Goal: Task Accomplishment & Management: Manage account settings

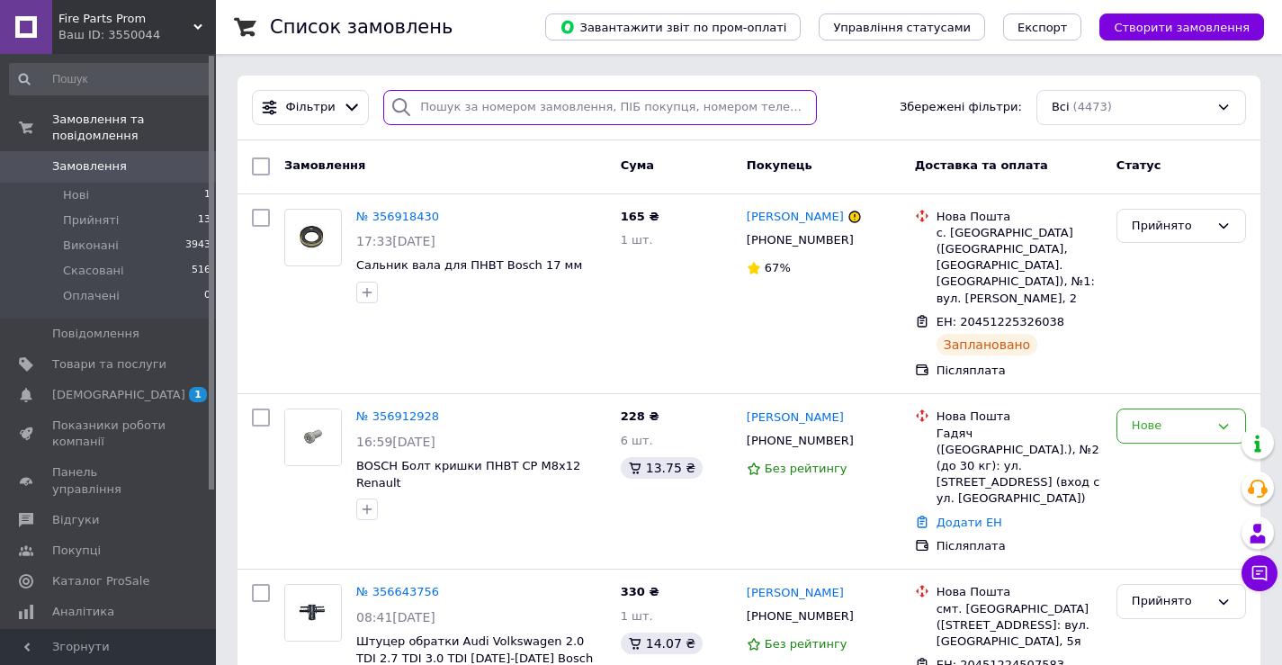
click at [477, 97] on input "search" at bounding box center [600, 107] width 434 height 35
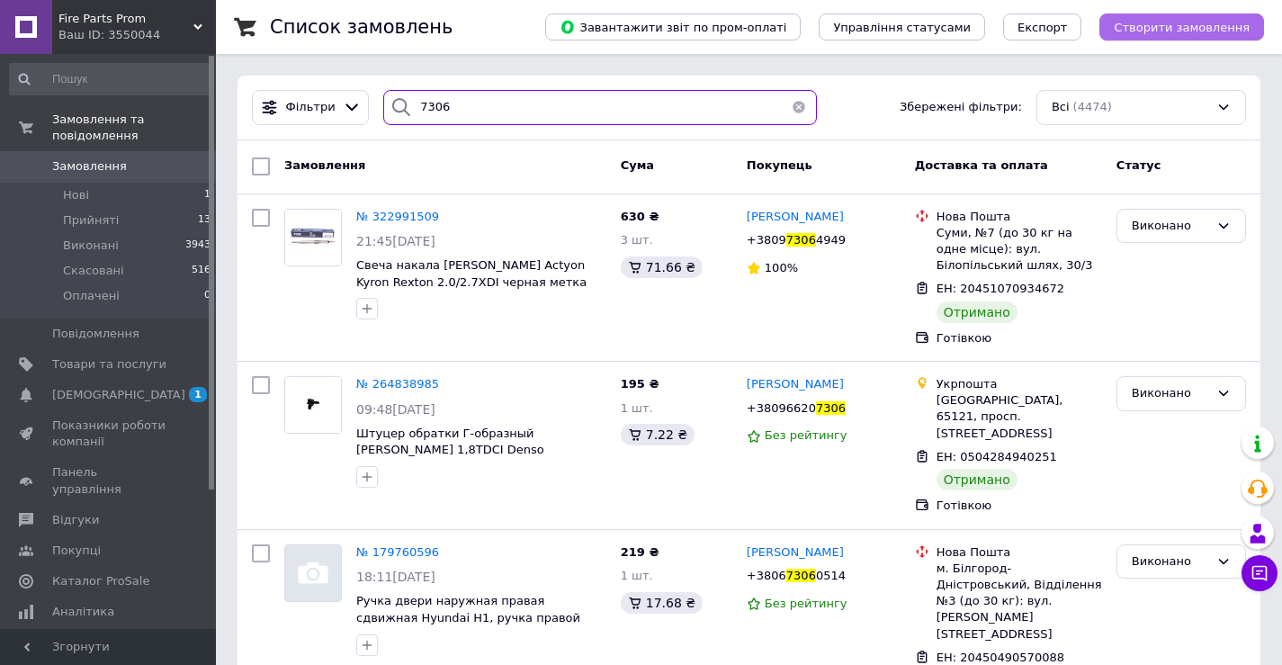
type input "7306"
click at [1152, 22] on span "Створити замовлення" at bounding box center [1182, 27] width 136 height 13
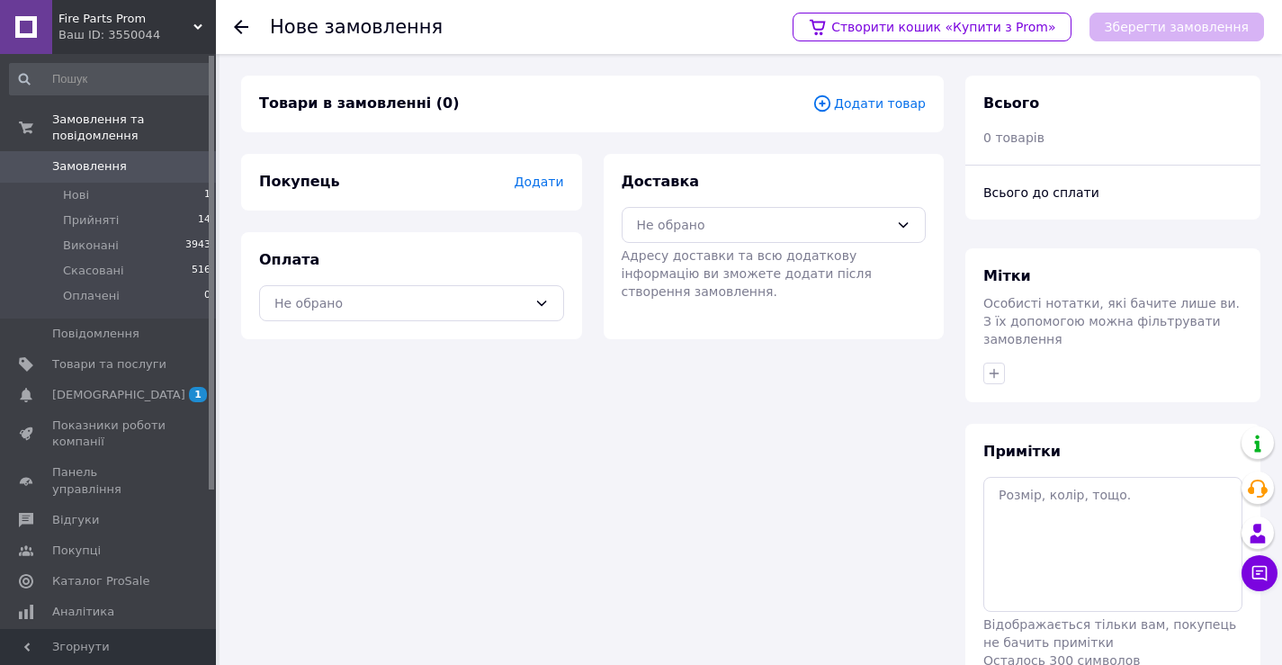
click at [892, 112] on span "Додати товар" at bounding box center [868, 104] width 113 height 20
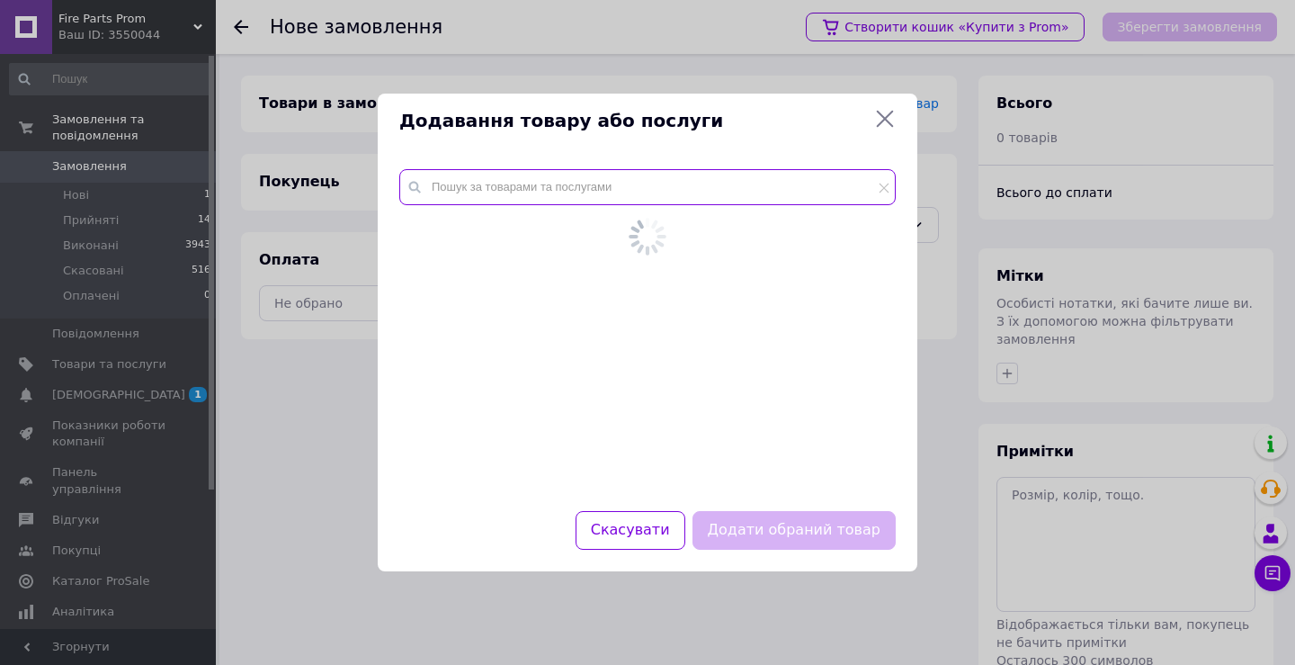
click at [730, 189] on input "text" at bounding box center [647, 187] width 497 height 36
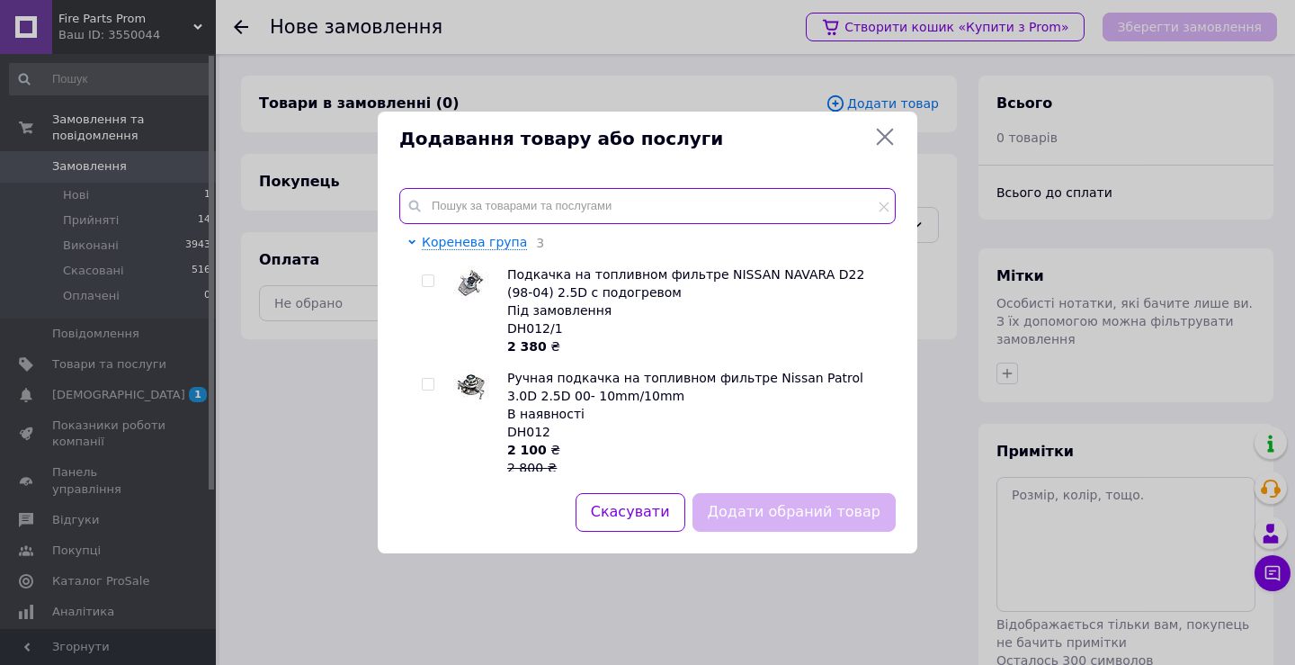
paste input "7.02256.04.0"
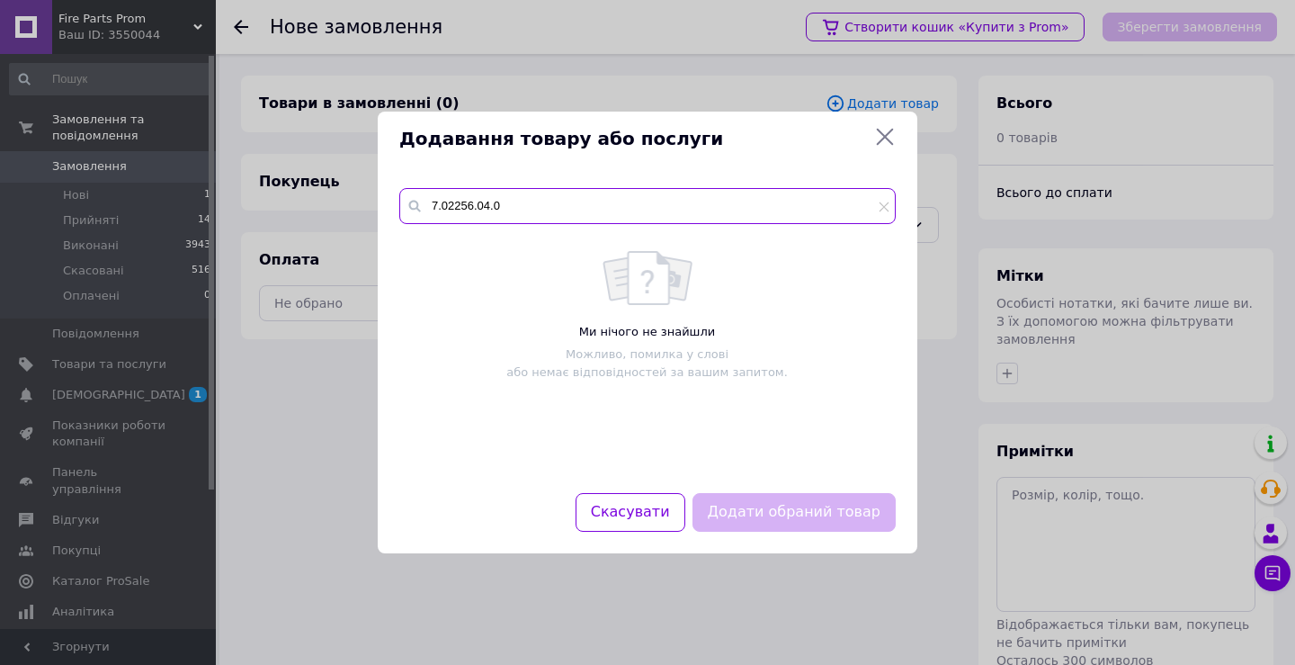
click at [783, 210] on input "7.02256.04.0" at bounding box center [647, 206] width 497 height 36
click at [783, 209] on input "7.02256.04.0" at bounding box center [647, 206] width 497 height 36
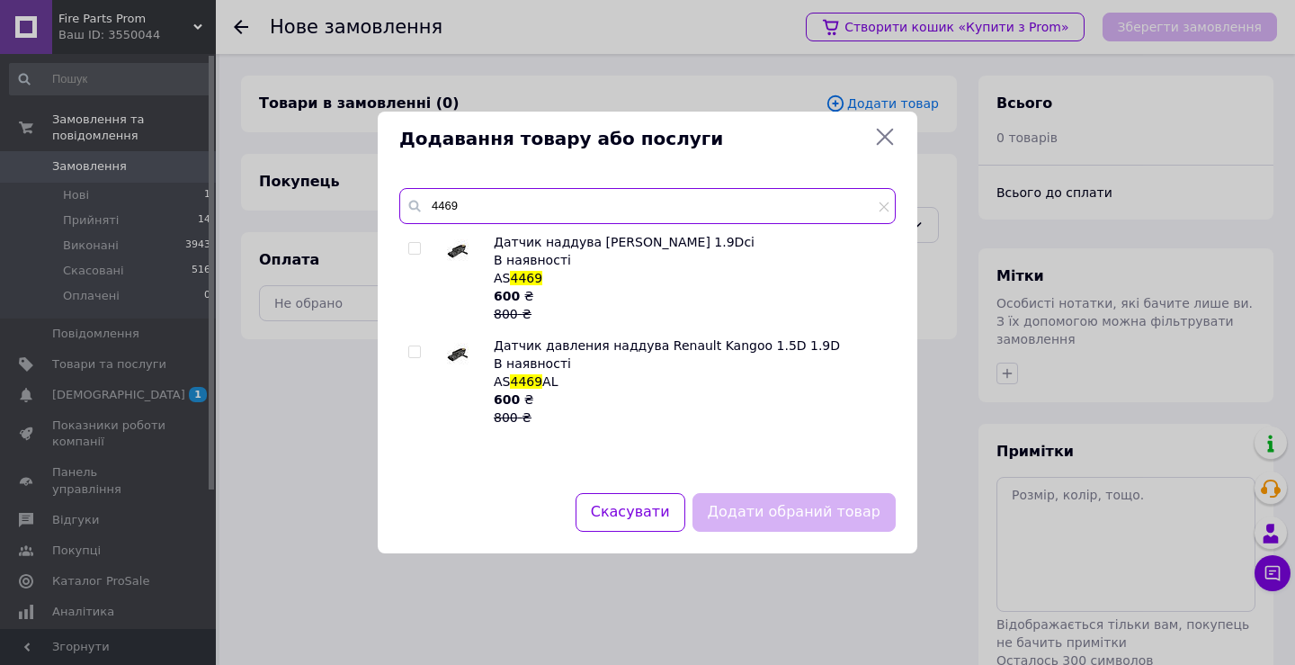
type input "4469"
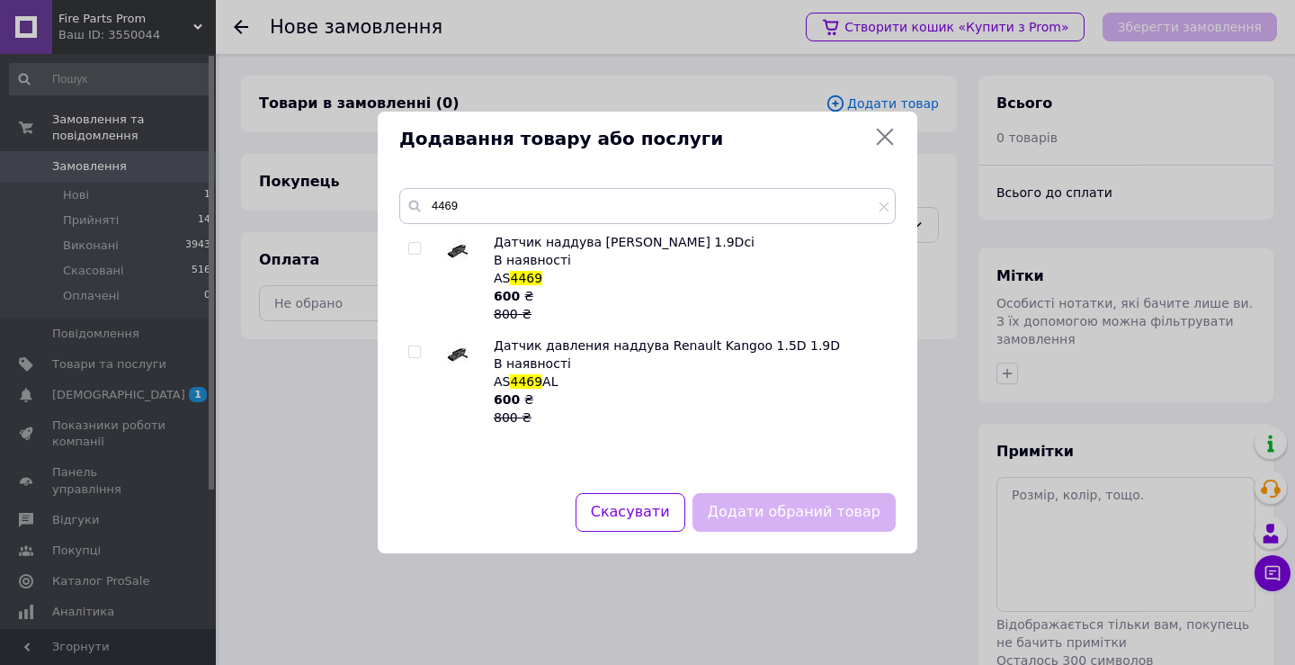
click at [414, 249] on input "checkbox" at bounding box center [414, 249] width 12 height 12
checkbox input "true"
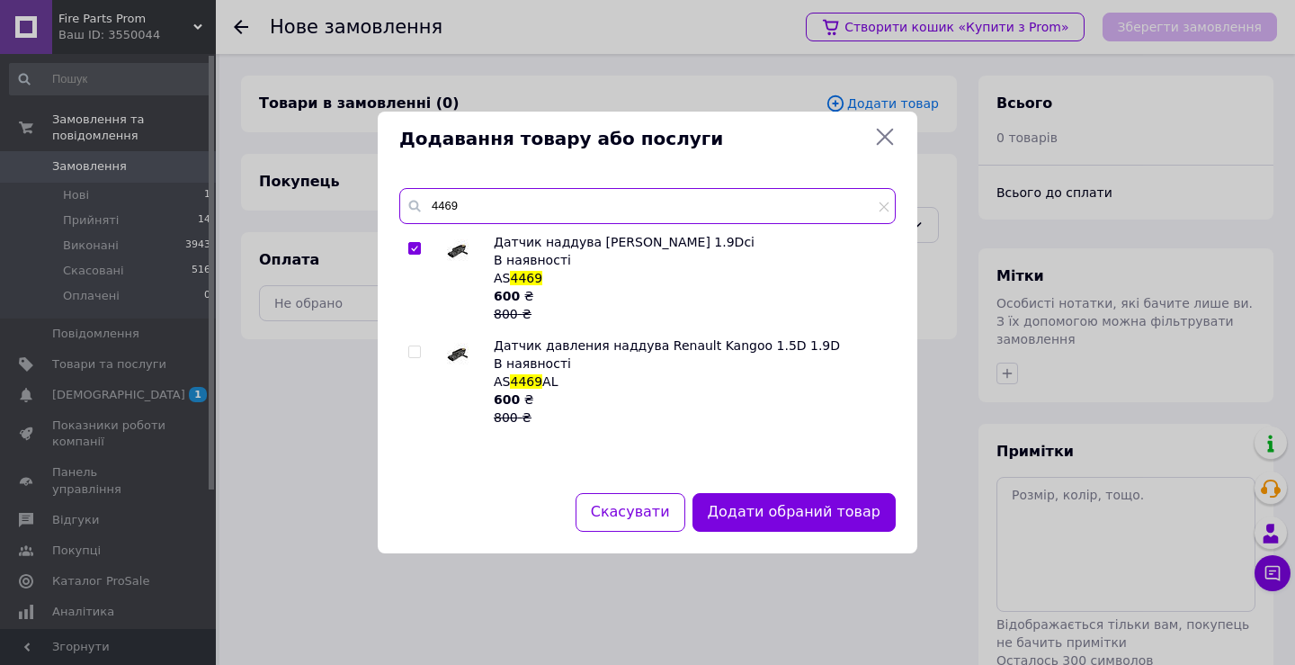
click at [407, 203] on div "4469" at bounding box center [647, 206] width 497 height 36
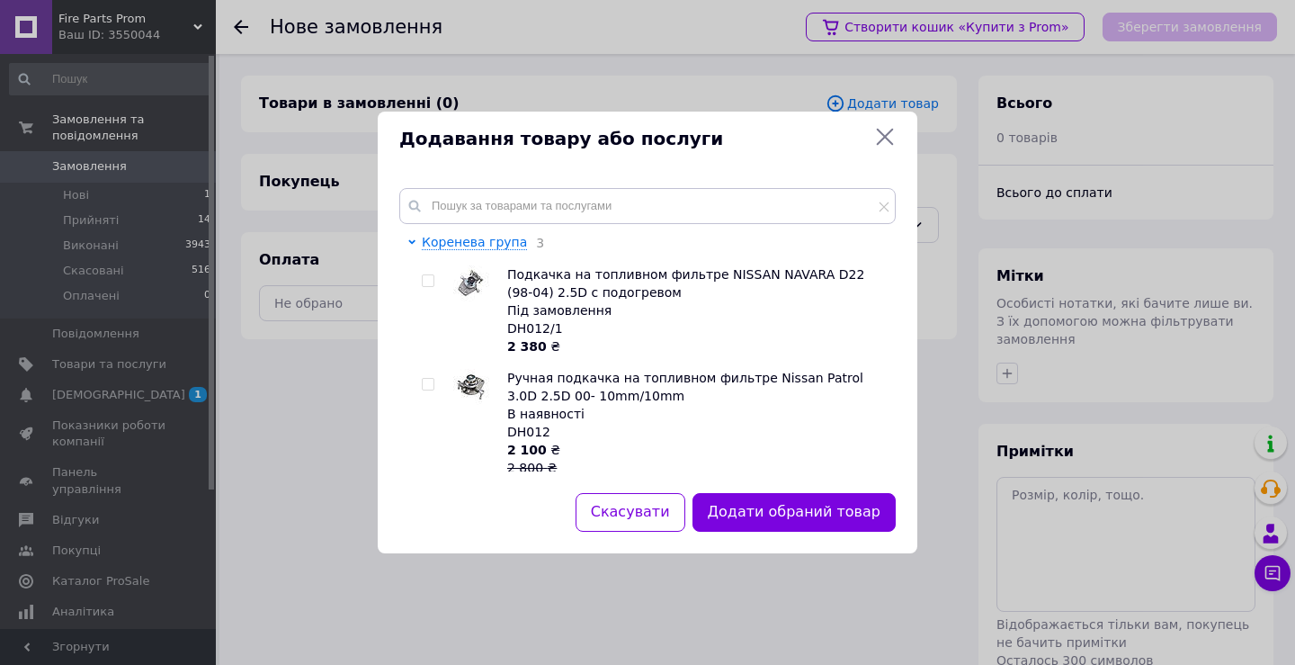
click at [348, 259] on div "Додавання товару або послуги Коренева група 3 Подкачка на топливном фильтре NIS…" at bounding box center [647, 332] width 1295 height 665
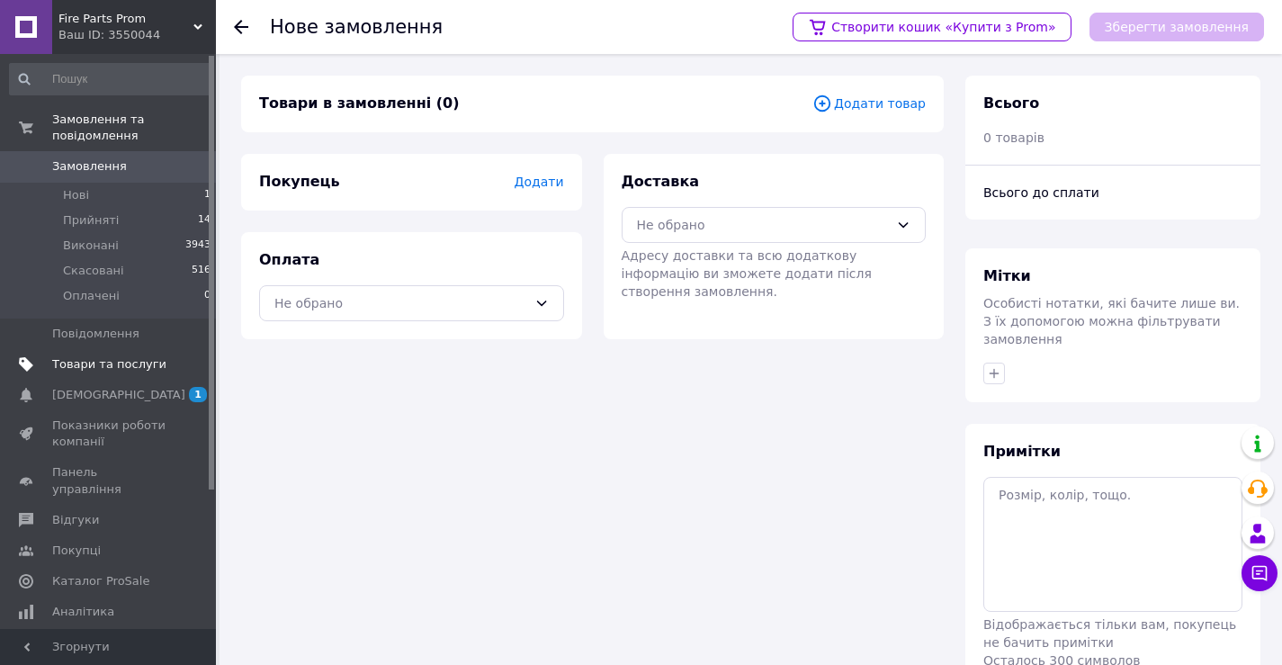
click at [94, 358] on link "Товари та послуги" at bounding box center [110, 364] width 221 height 31
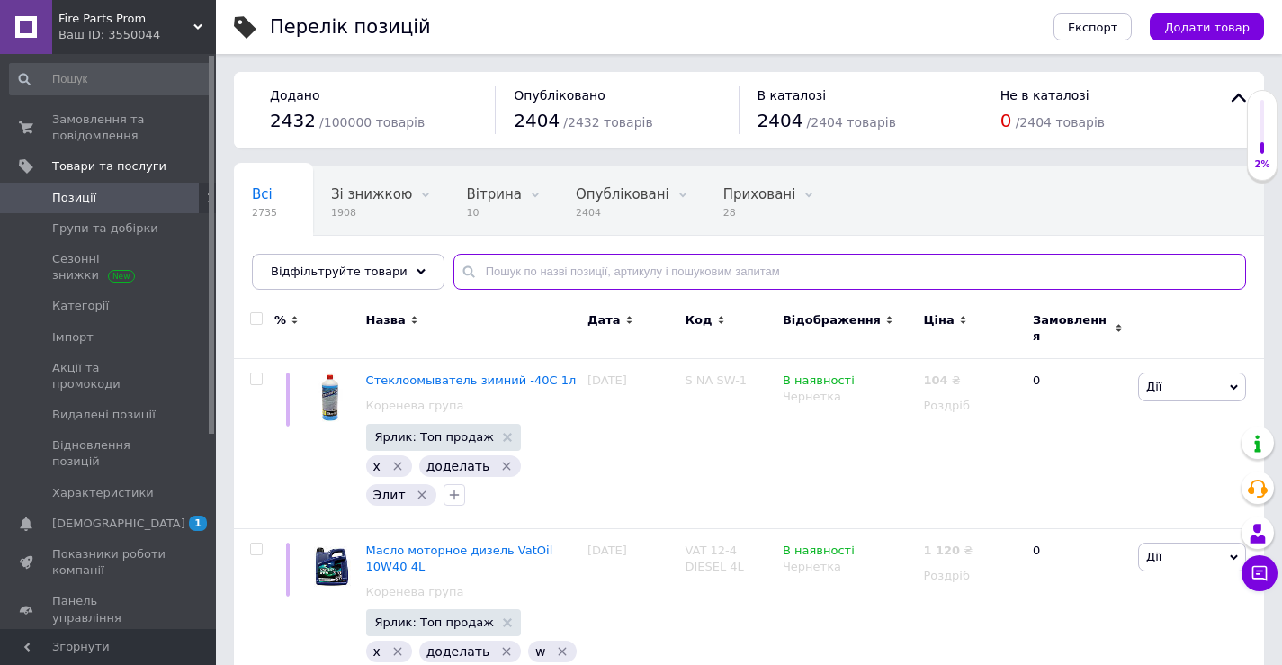
click at [604, 267] on input "text" at bounding box center [849, 272] width 792 height 36
paste input "4469"
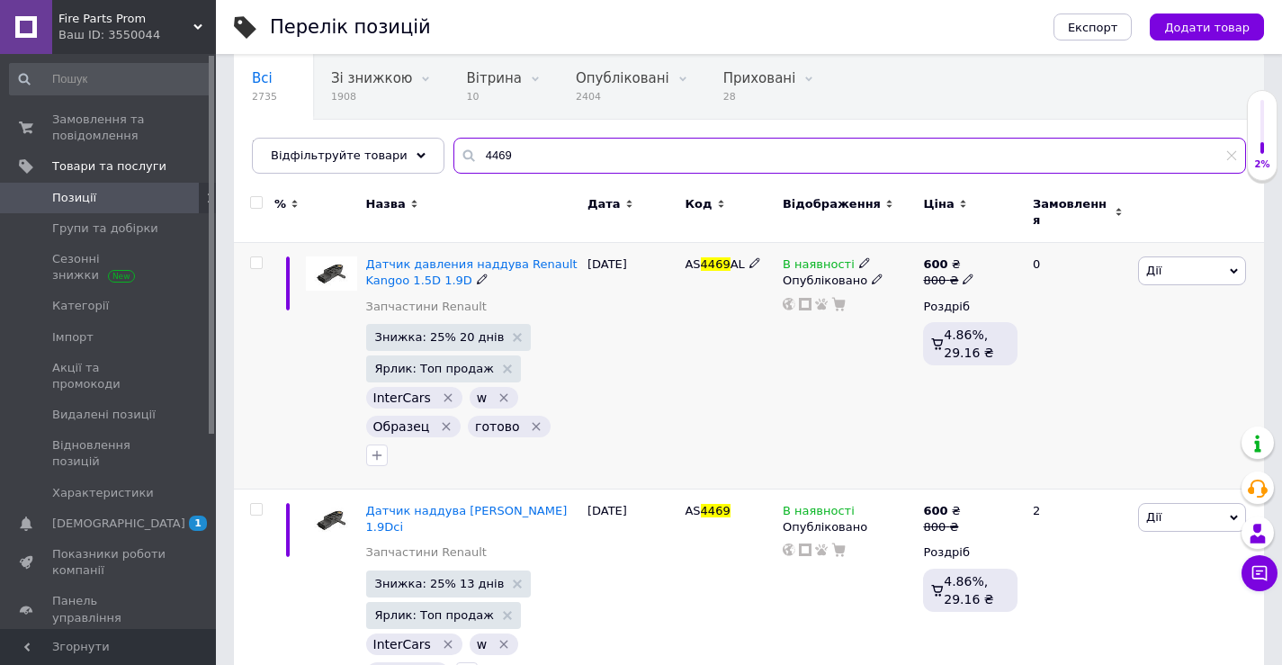
scroll to position [120, 0]
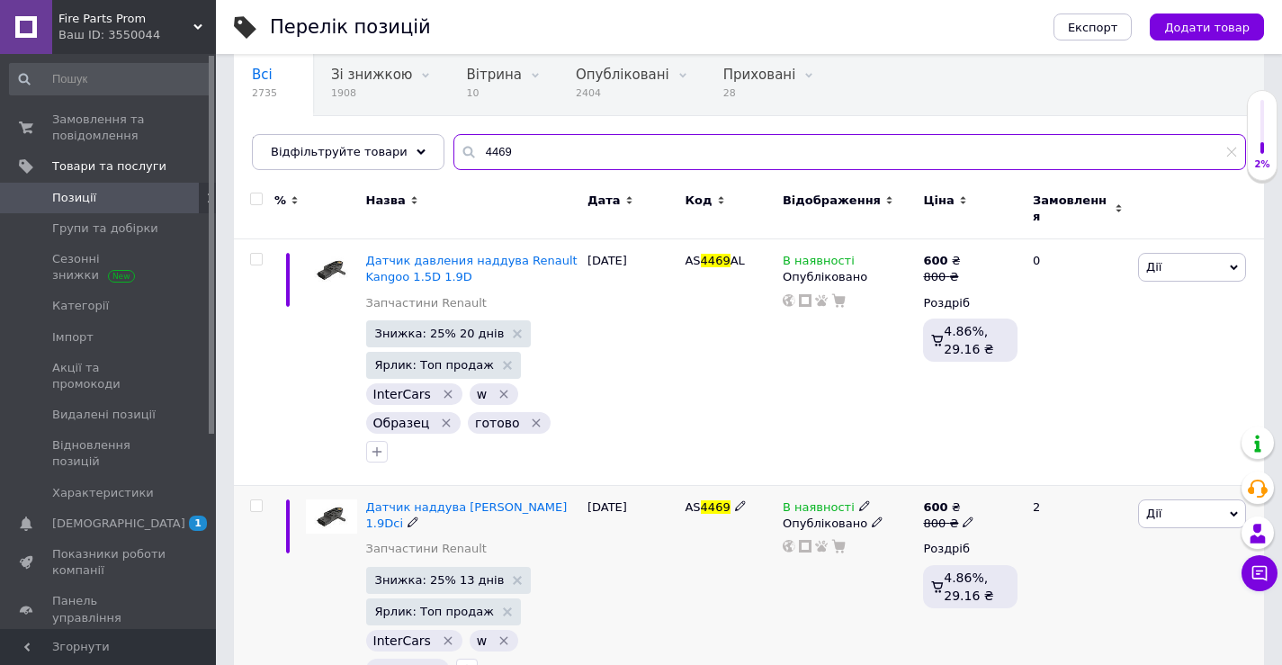
type input "4469"
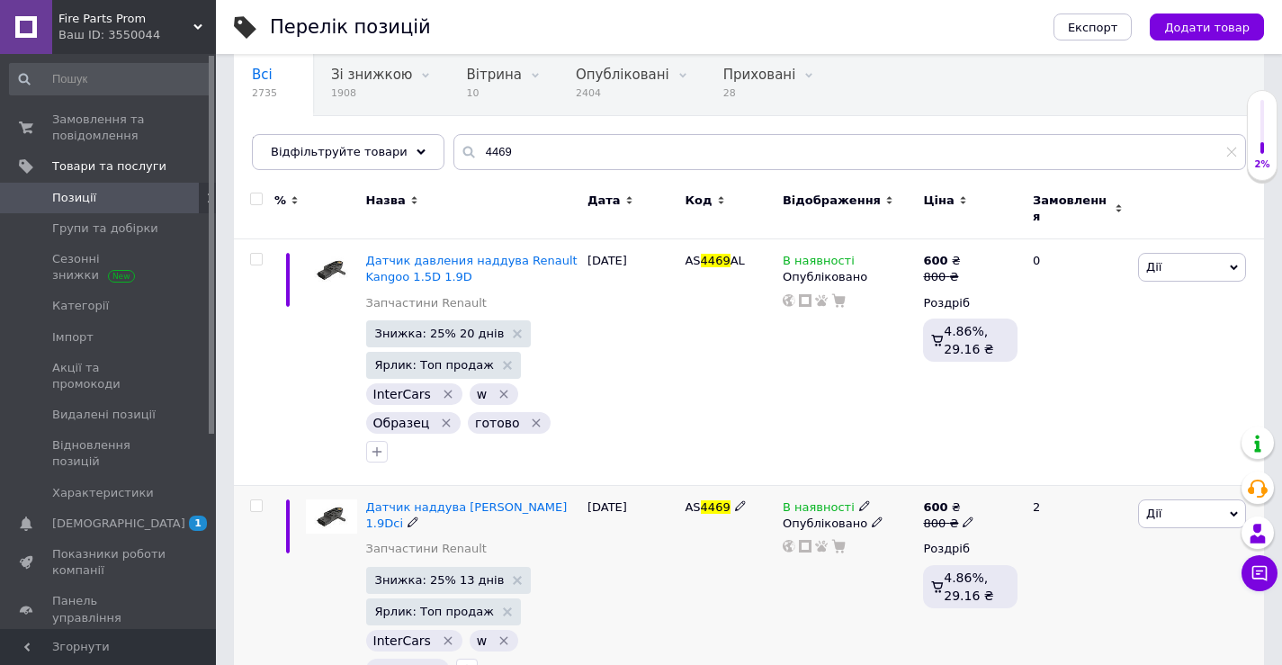
click at [962, 517] on use at bounding box center [967, 522] width 10 height 10
drag, startPoint x: 1020, startPoint y: 455, endPoint x: 972, endPoint y: 455, distance: 47.7
click at [972, 486] on div "600 ₴ 800 ₴ Ціна 800 Валюта ₴ $ EUR CHF GBP ¥ PLN ₸ MDL HUF KGS CNY TRY KRW lei…" at bounding box center [969, 594] width 103 height 217
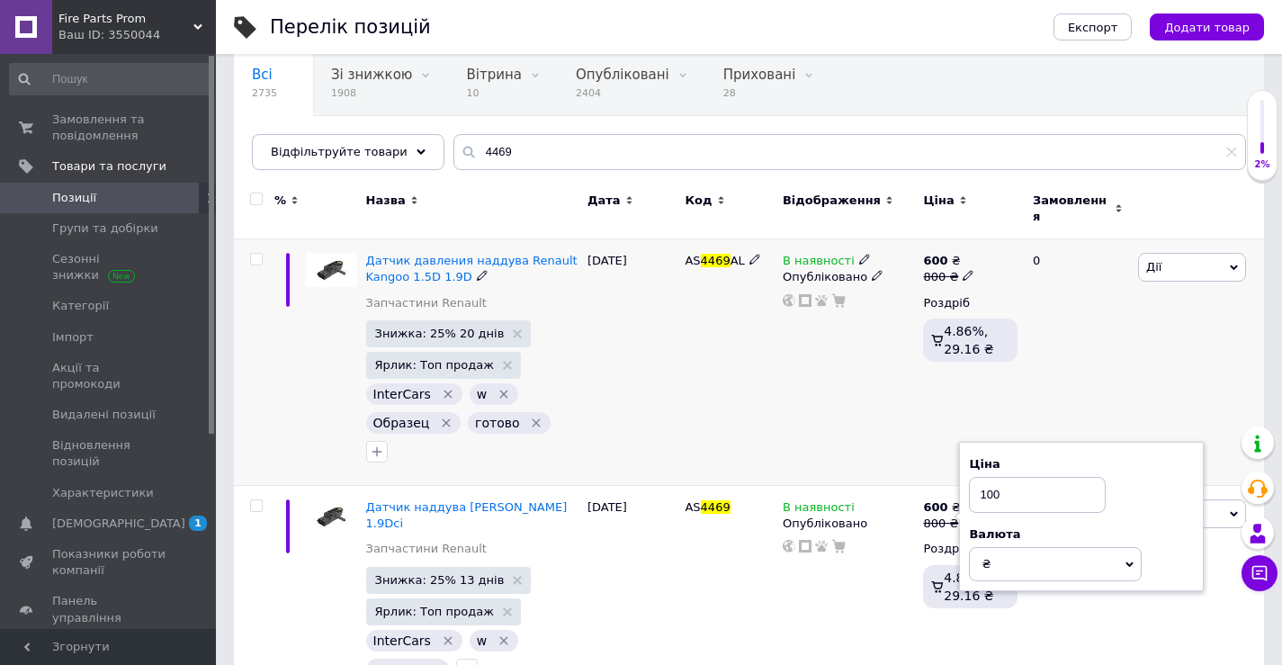
type input "1000"
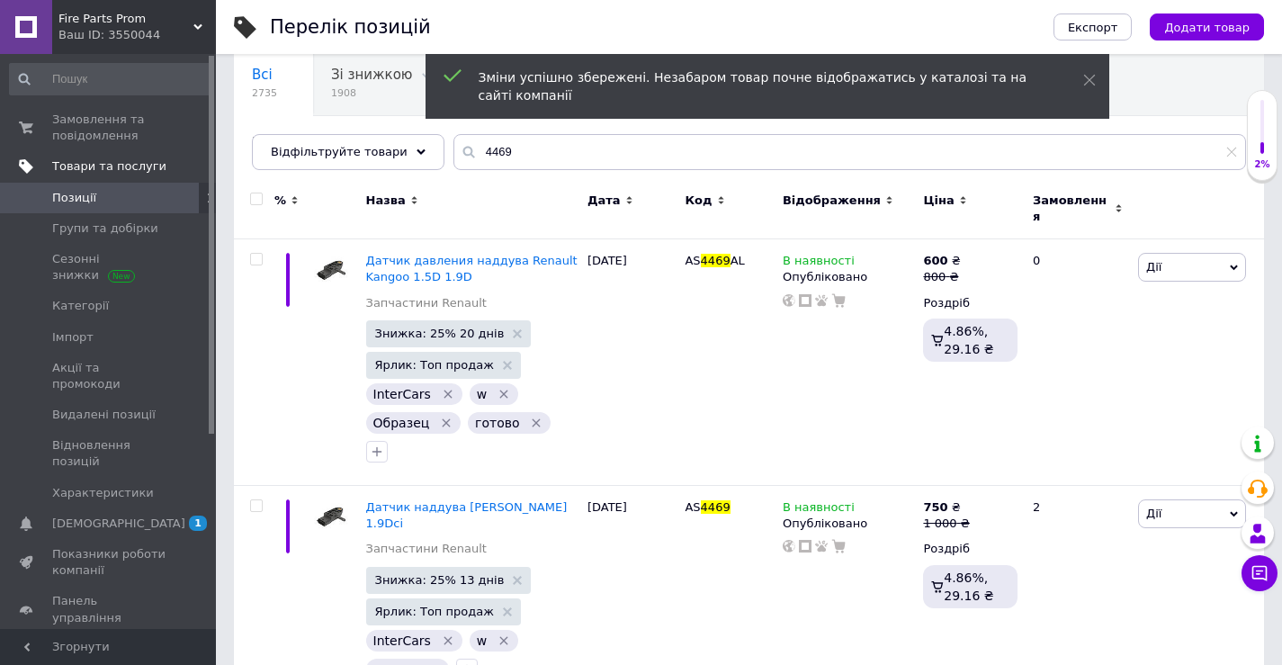
click at [85, 159] on span "Товари та послуги" at bounding box center [109, 166] width 114 height 16
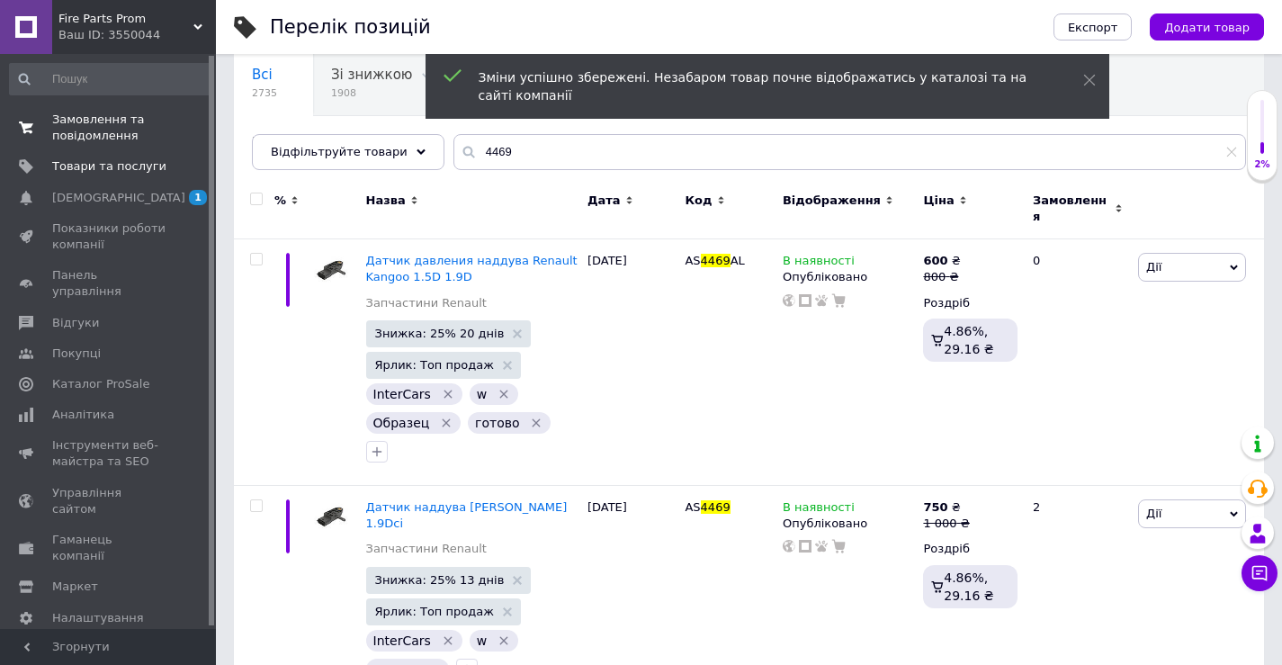
click at [96, 131] on span "Замовлення та повідомлення" at bounding box center [109, 128] width 114 height 32
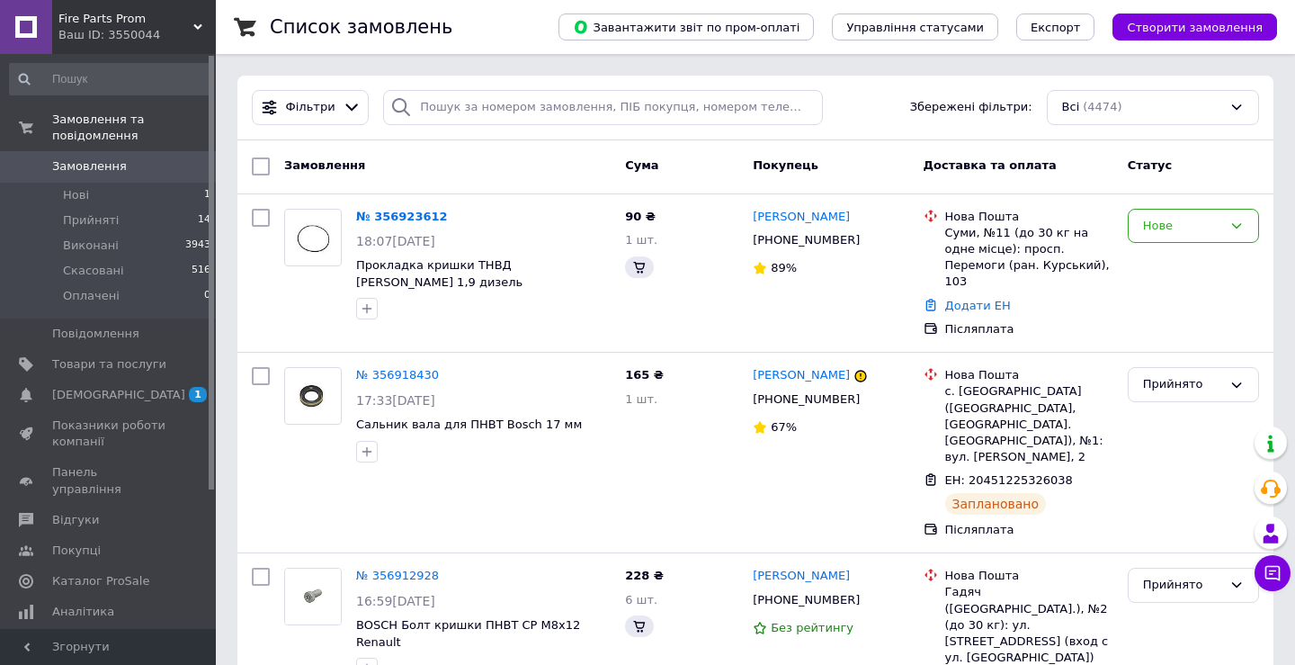
click at [1231, 33] on span "Створити замовлення" at bounding box center [1195, 27] width 136 height 13
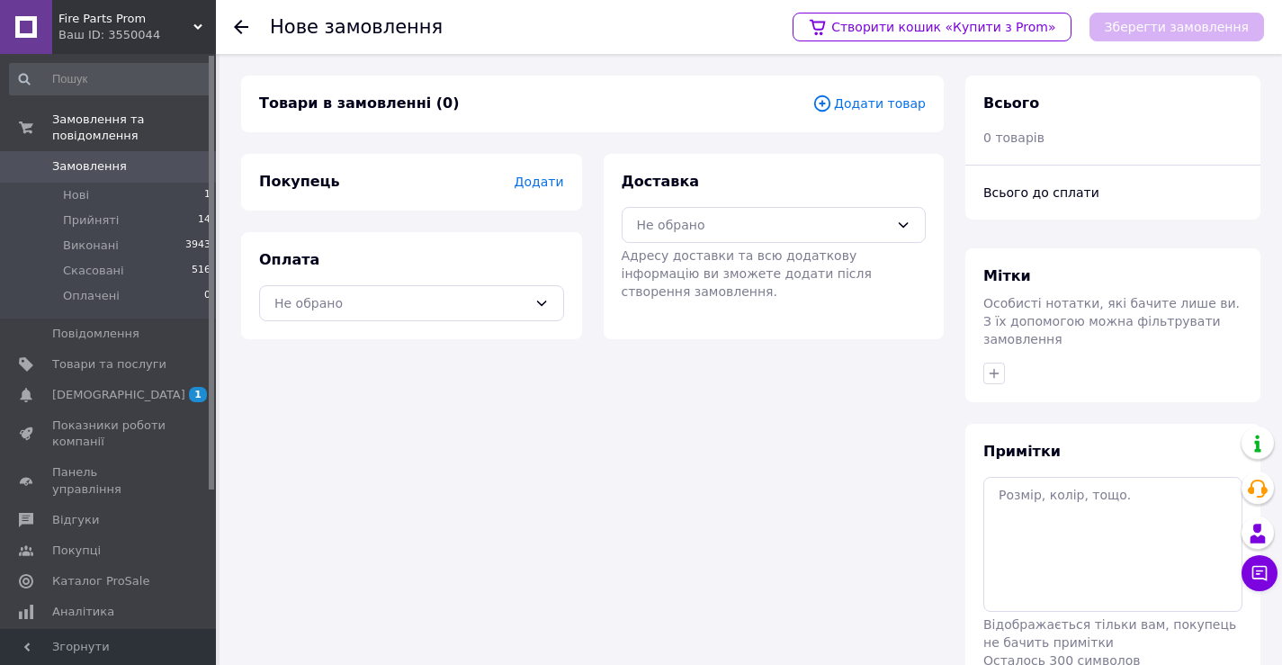
click at [881, 94] on span "Додати товар" at bounding box center [868, 104] width 113 height 20
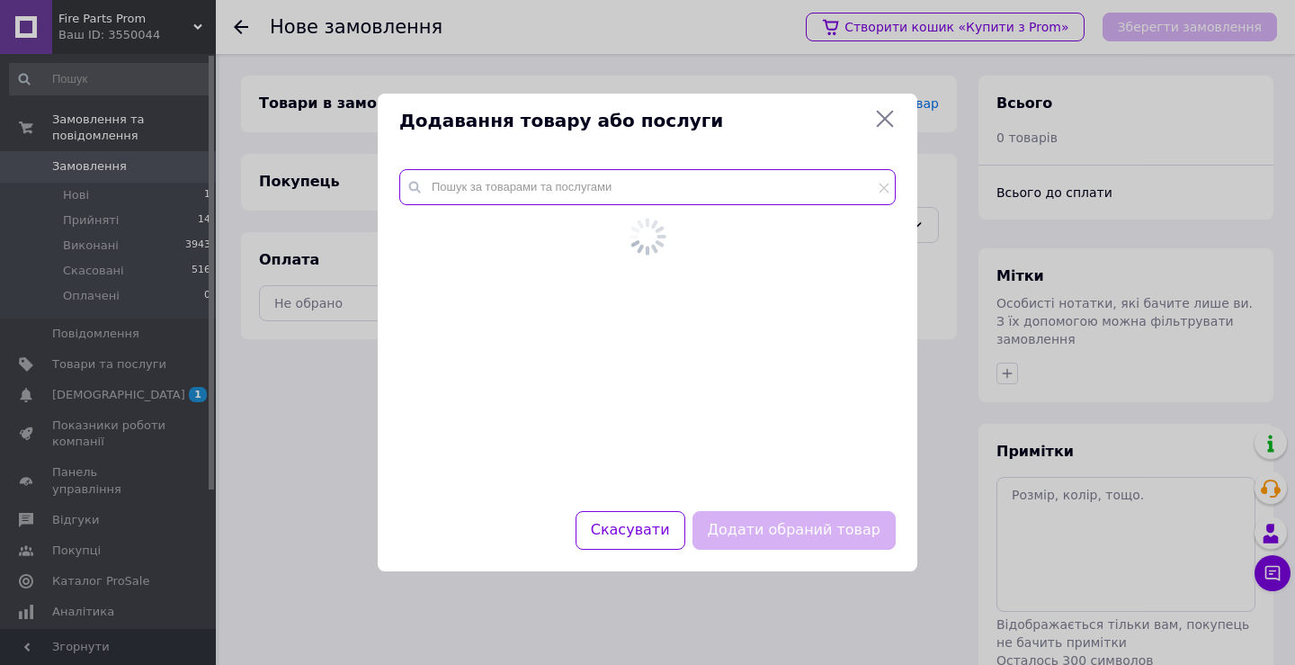
click at [788, 198] on input "text" at bounding box center [647, 187] width 497 height 36
paste input "4469"
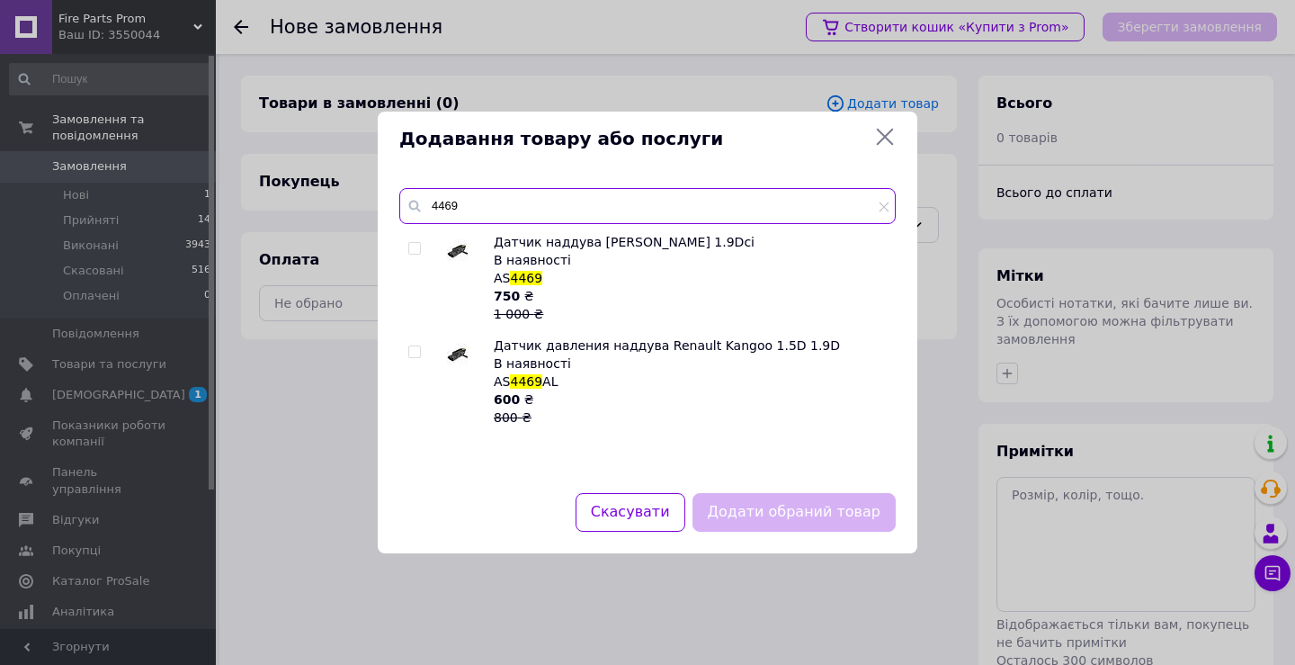
type input "4469"
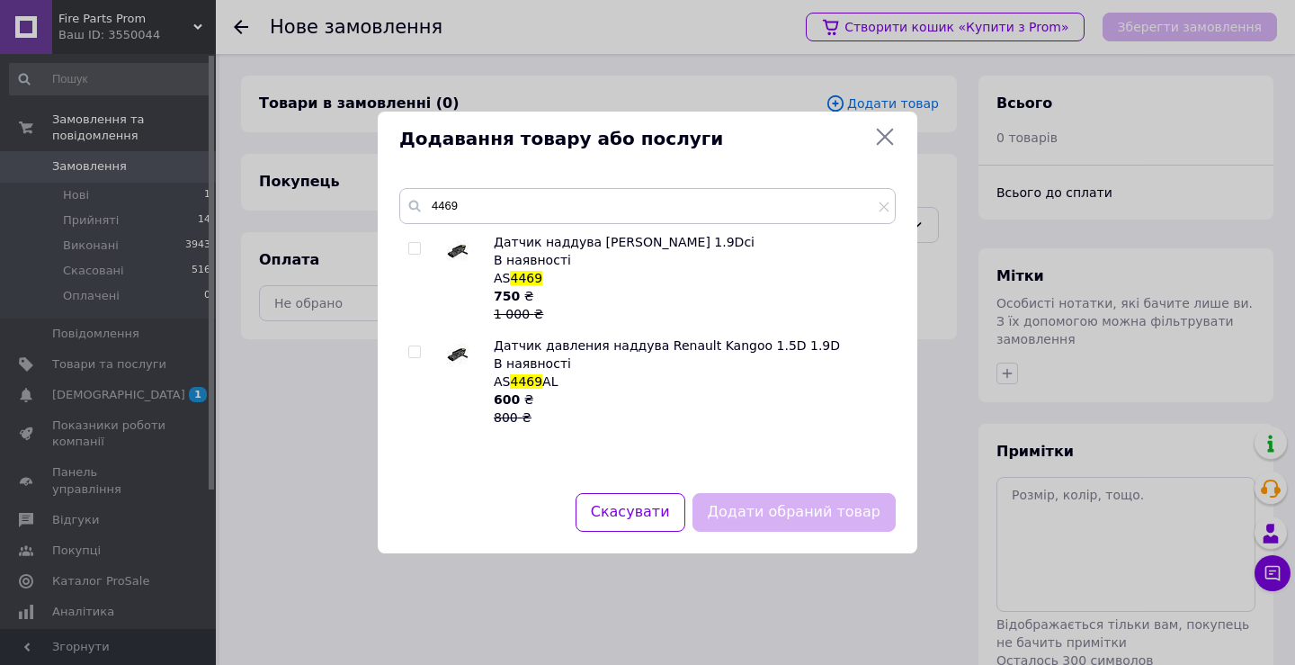
click at [412, 246] on input "checkbox" at bounding box center [414, 249] width 12 height 12
checkbox input "true"
click at [774, 527] on button "Додати обраний товар" at bounding box center [794, 512] width 203 height 39
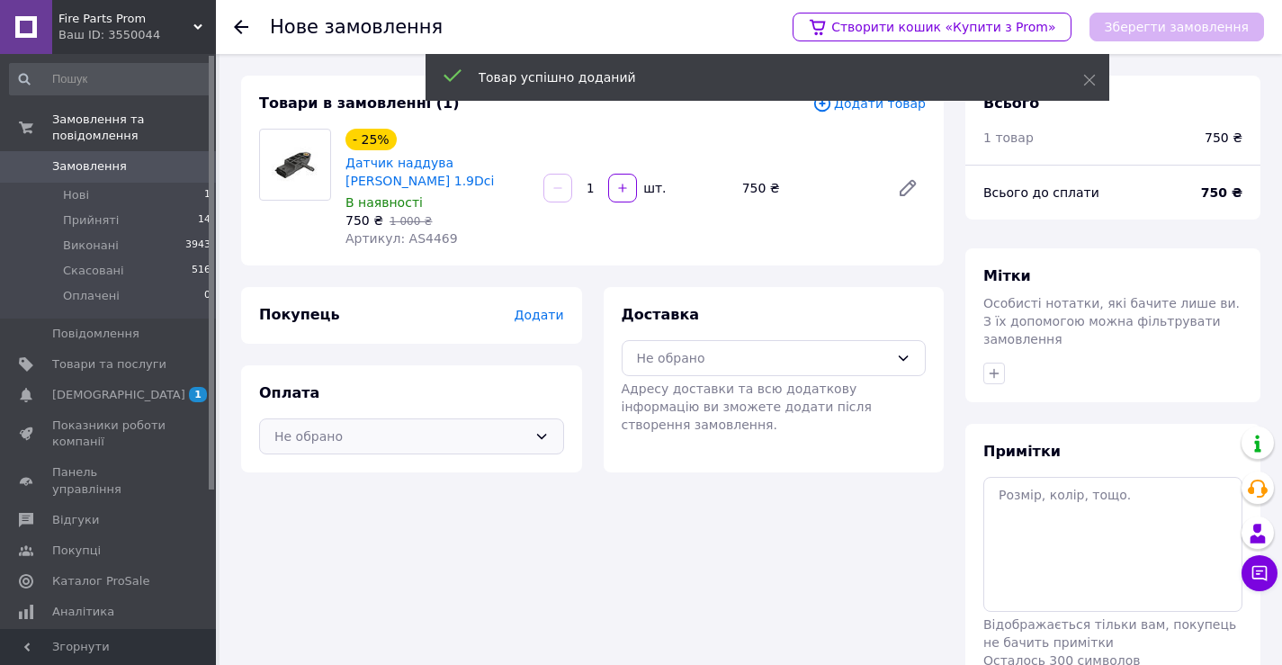
click at [454, 431] on div "Не обрано" at bounding box center [400, 436] width 253 height 20
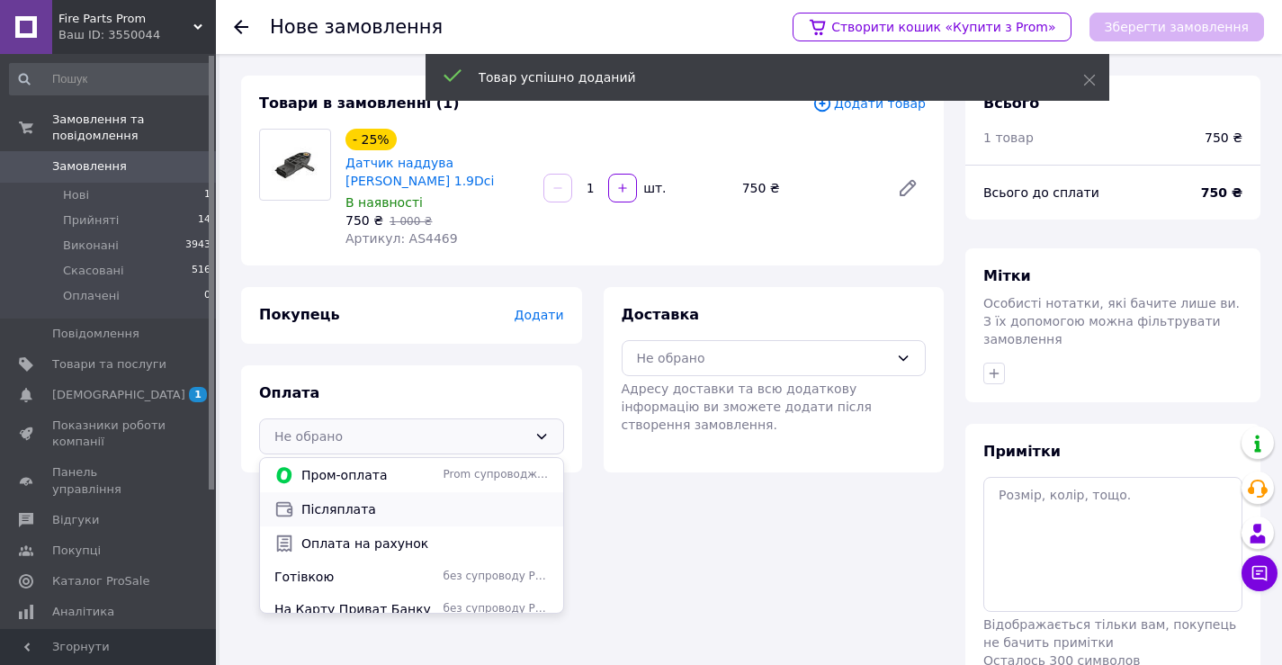
click at [304, 516] on span "Післяплата" at bounding box center [424, 509] width 247 height 18
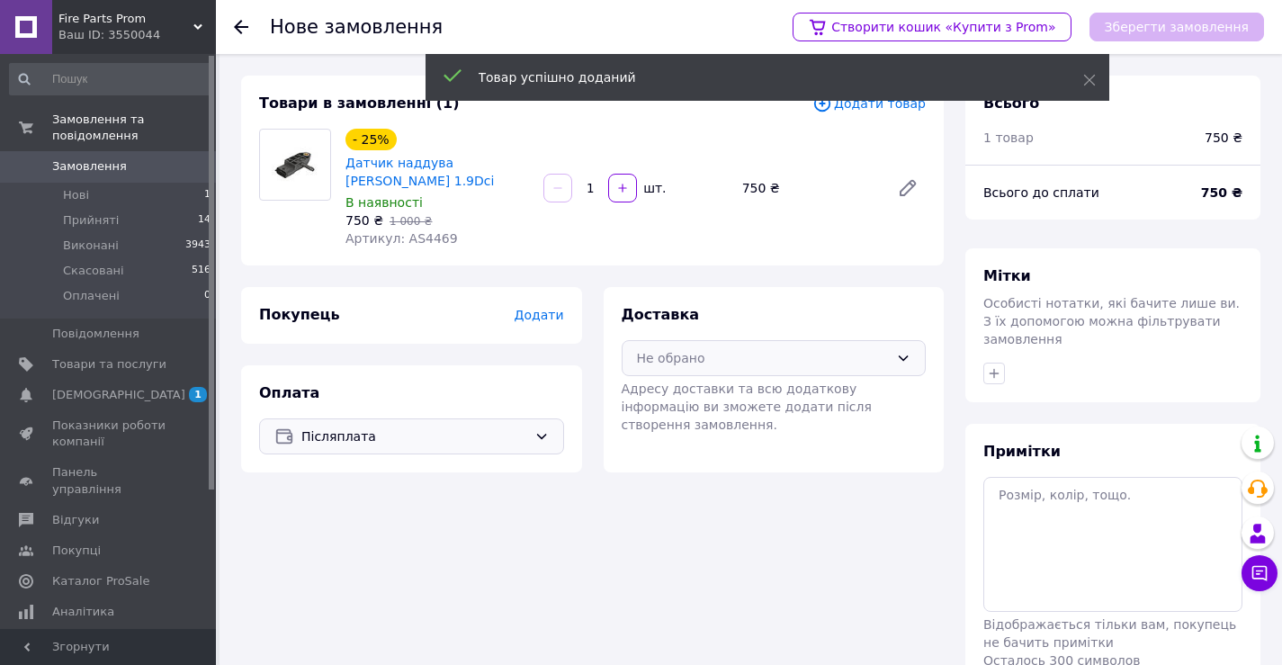
click at [655, 366] on div "Не обрано" at bounding box center [763, 358] width 253 height 20
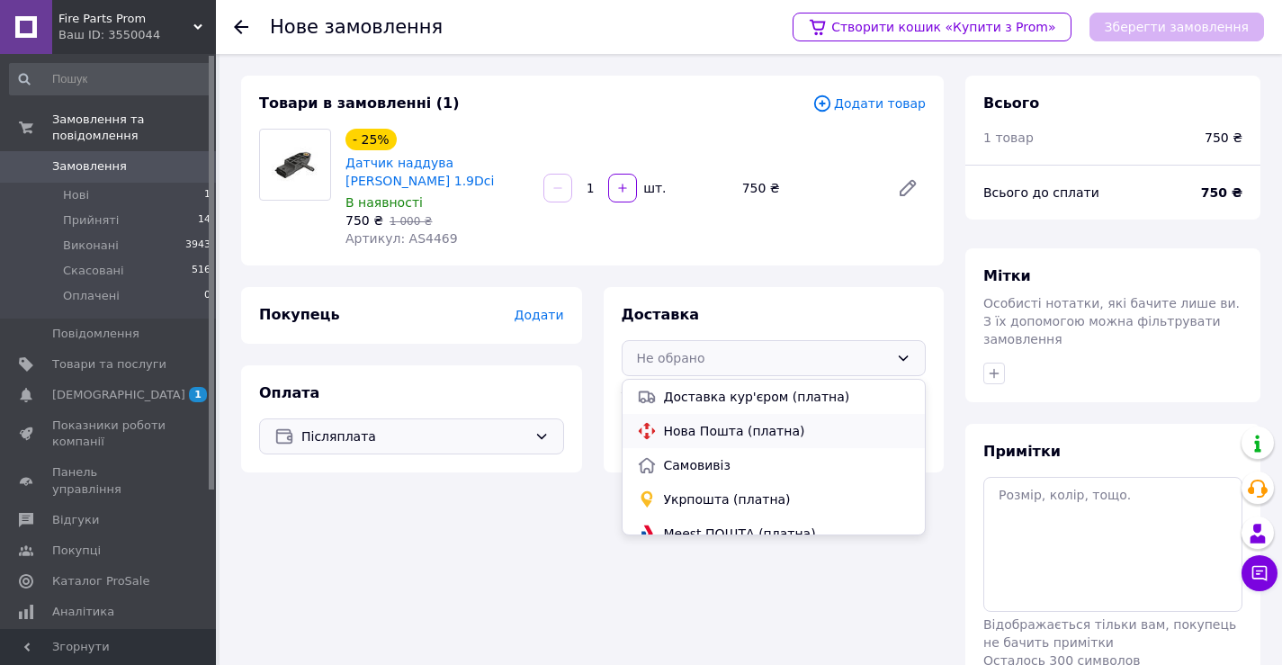
click at [679, 434] on span "Нова Пошта (платна)" at bounding box center [787, 431] width 247 height 18
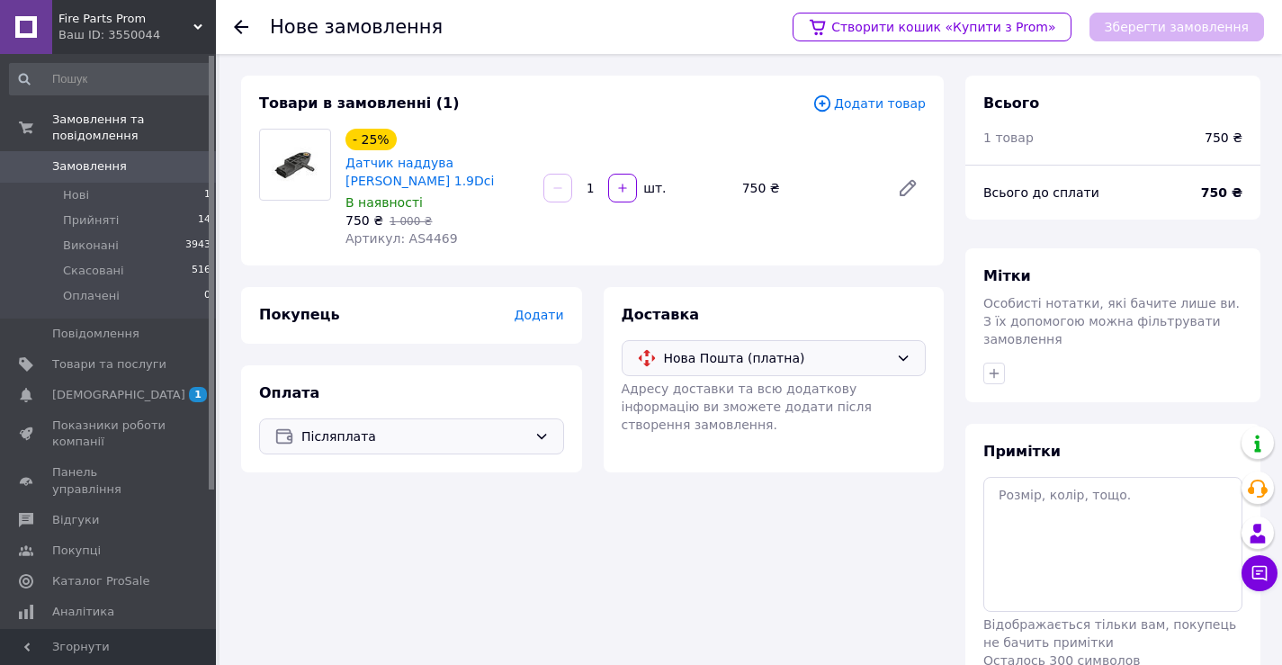
click at [543, 313] on span "Додати" at bounding box center [538, 315] width 49 height 14
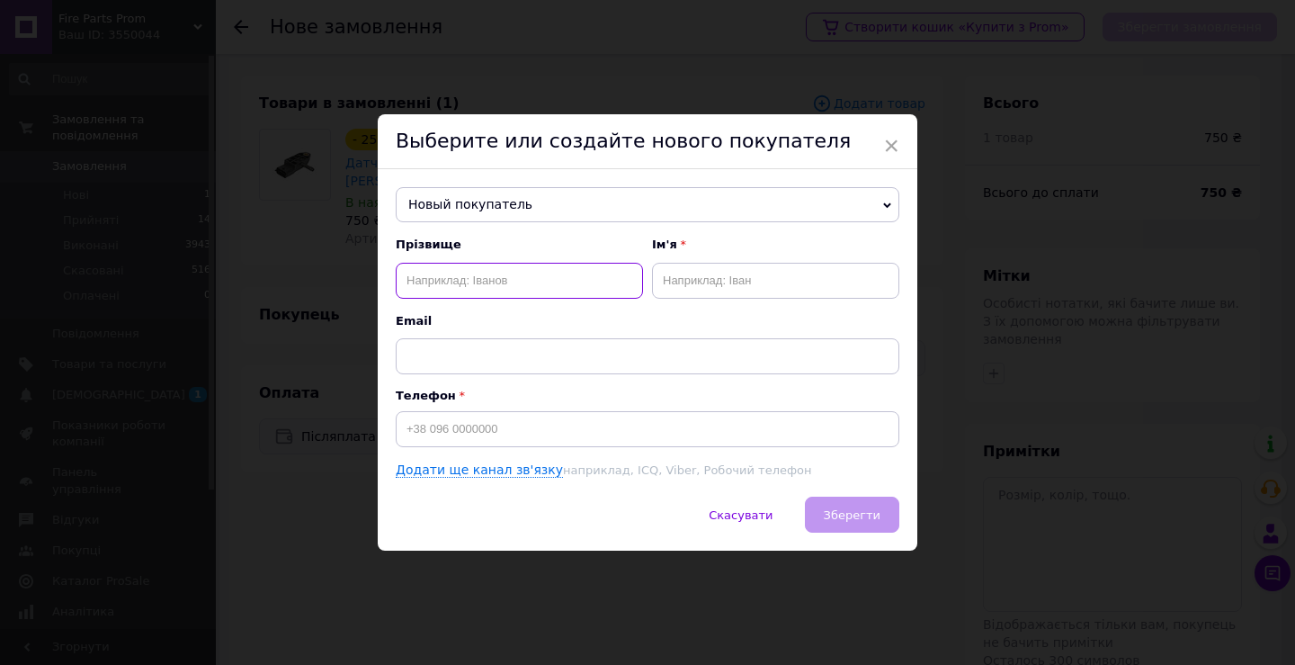
click at [532, 286] on input "text" at bounding box center [519, 281] width 247 height 36
type input "[PERSON_NAME]"
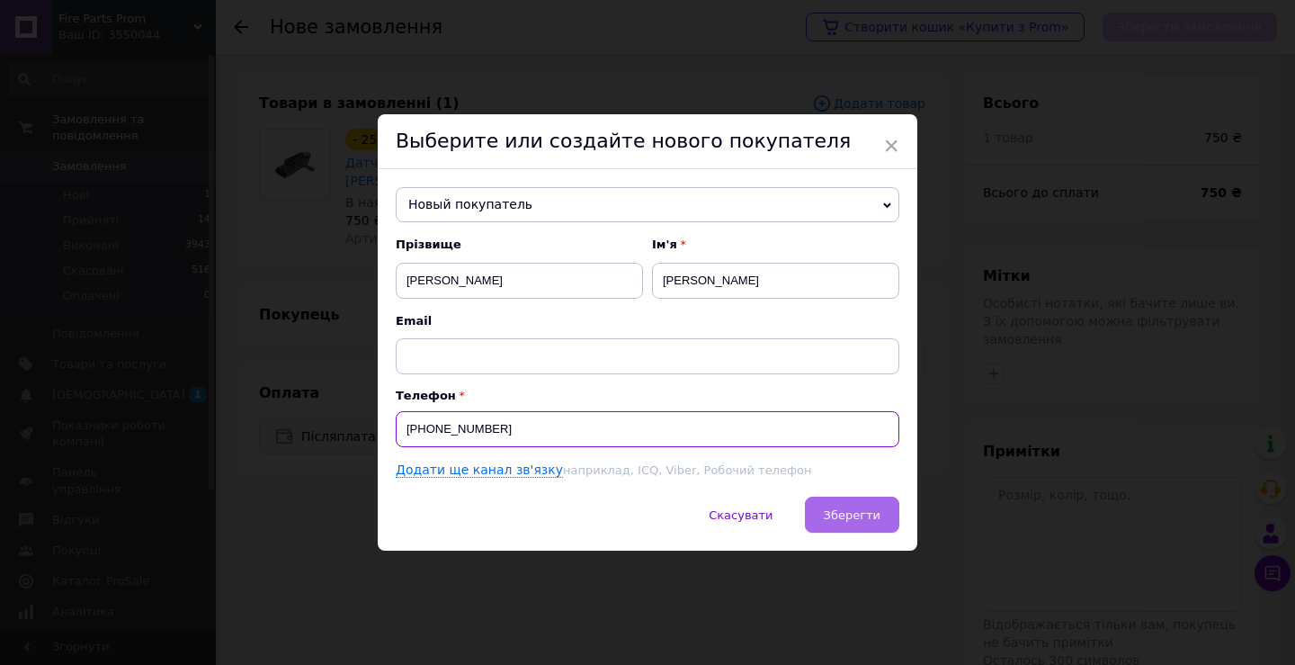
type input "[PHONE_NUMBER]"
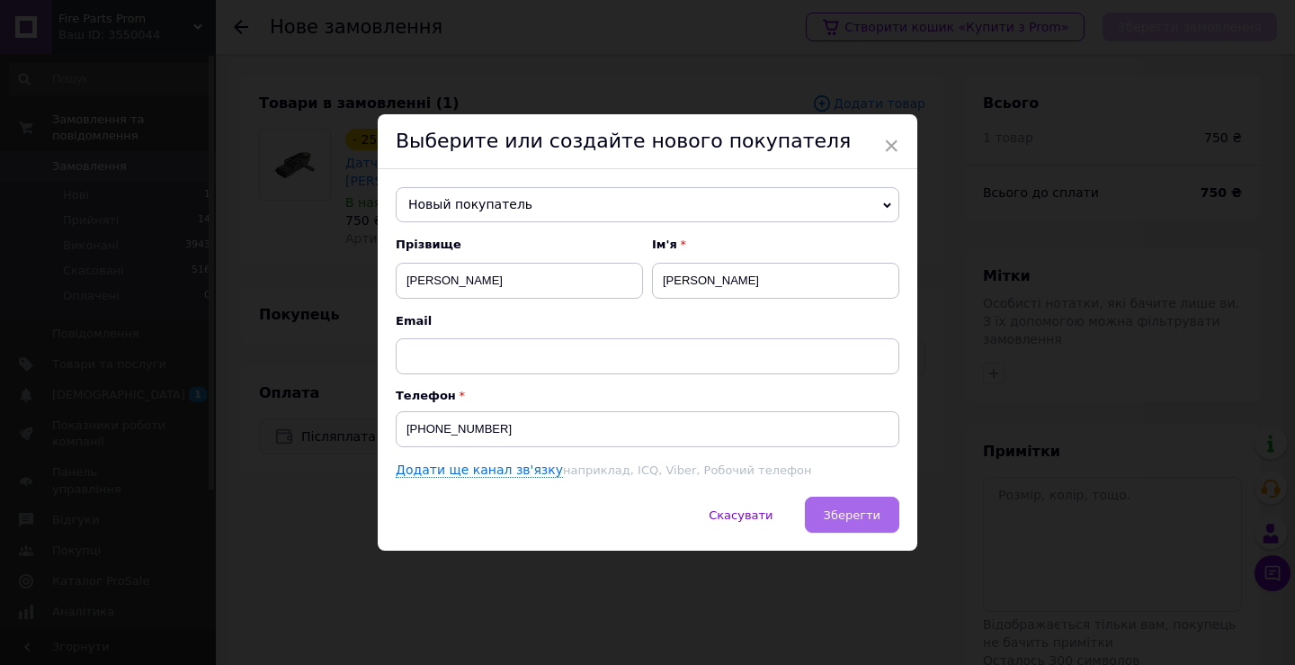
click at [848, 524] on button "Зберегти" at bounding box center [852, 515] width 94 height 36
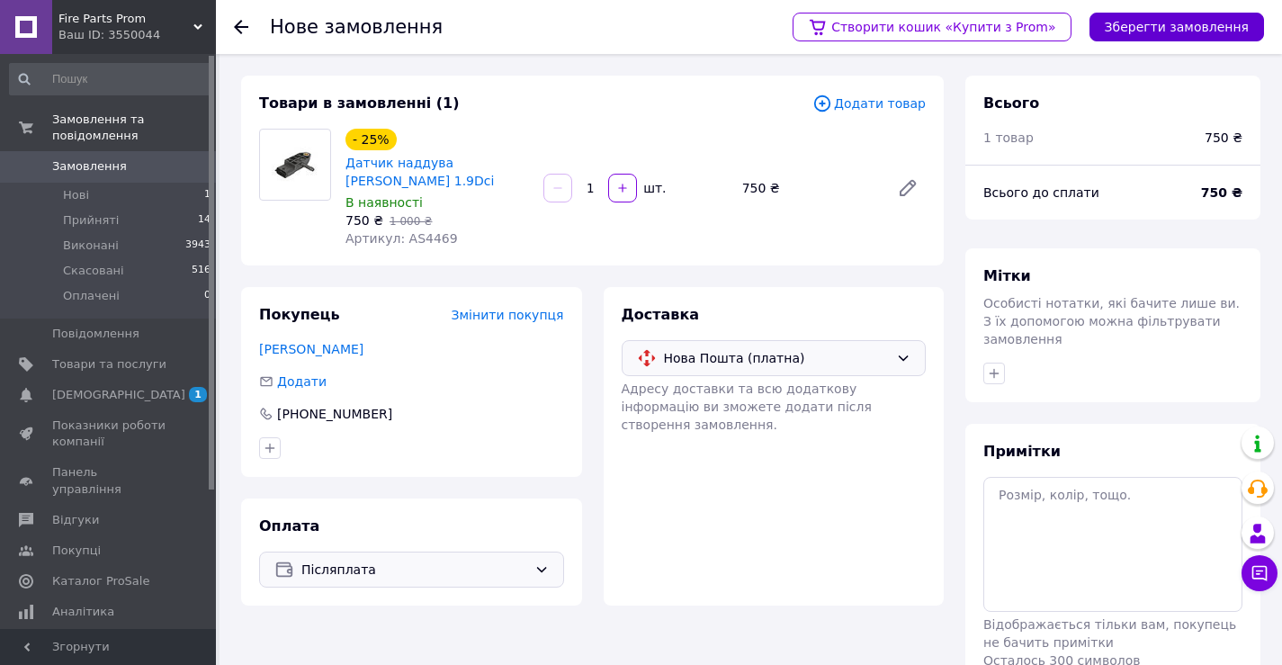
click at [1170, 32] on button "Зберегти замовлення" at bounding box center [1176, 27] width 174 height 29
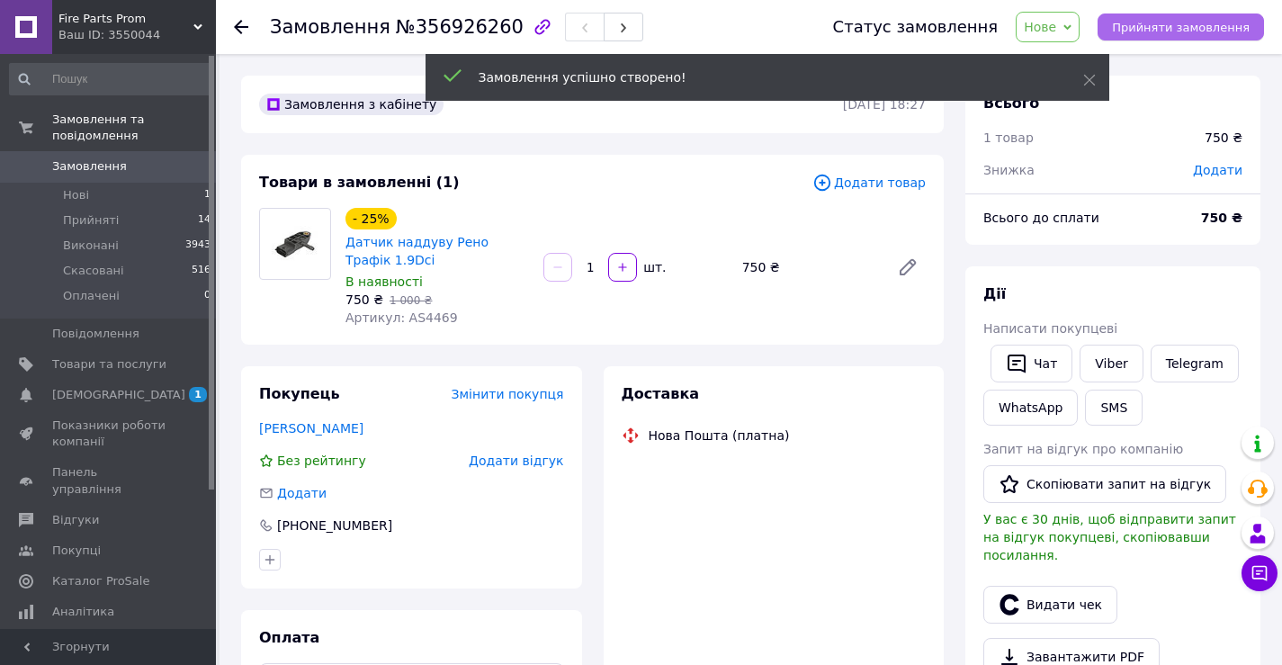
click at [1181, 30] on span "Прийняти замовлення" at bounding box center [1181, 27] width 138 height 13
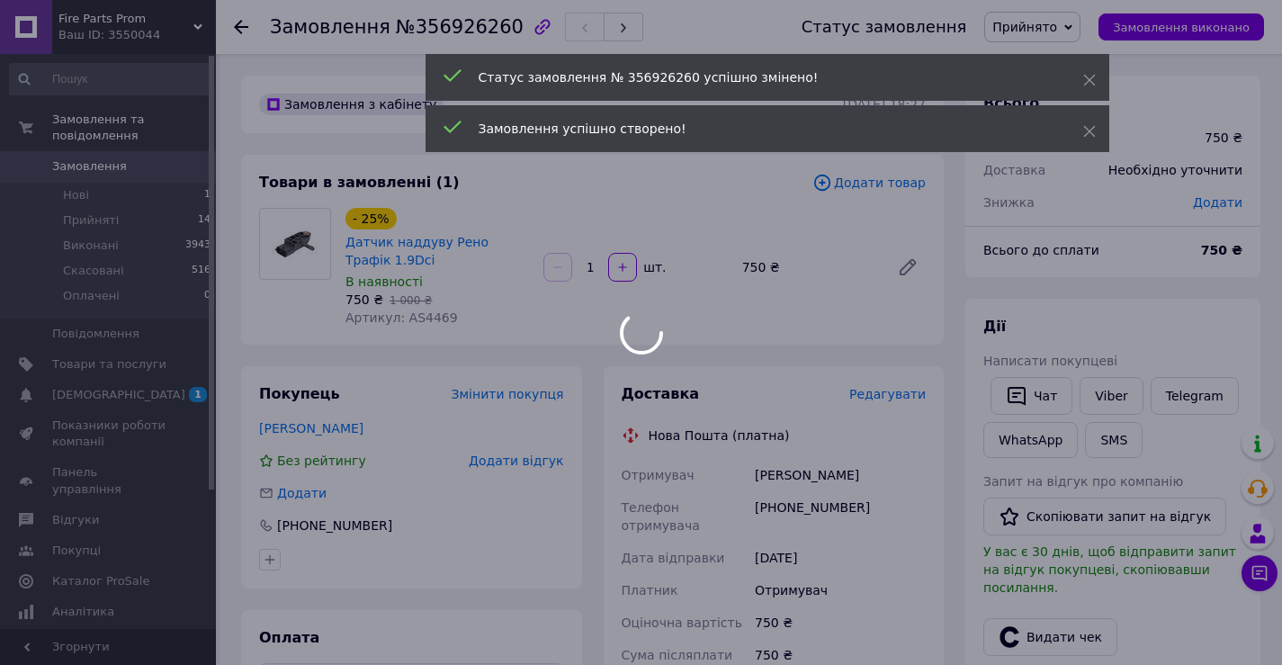
click at [886, 392] on div at bounding box center [641, 332] width 1282 height 665
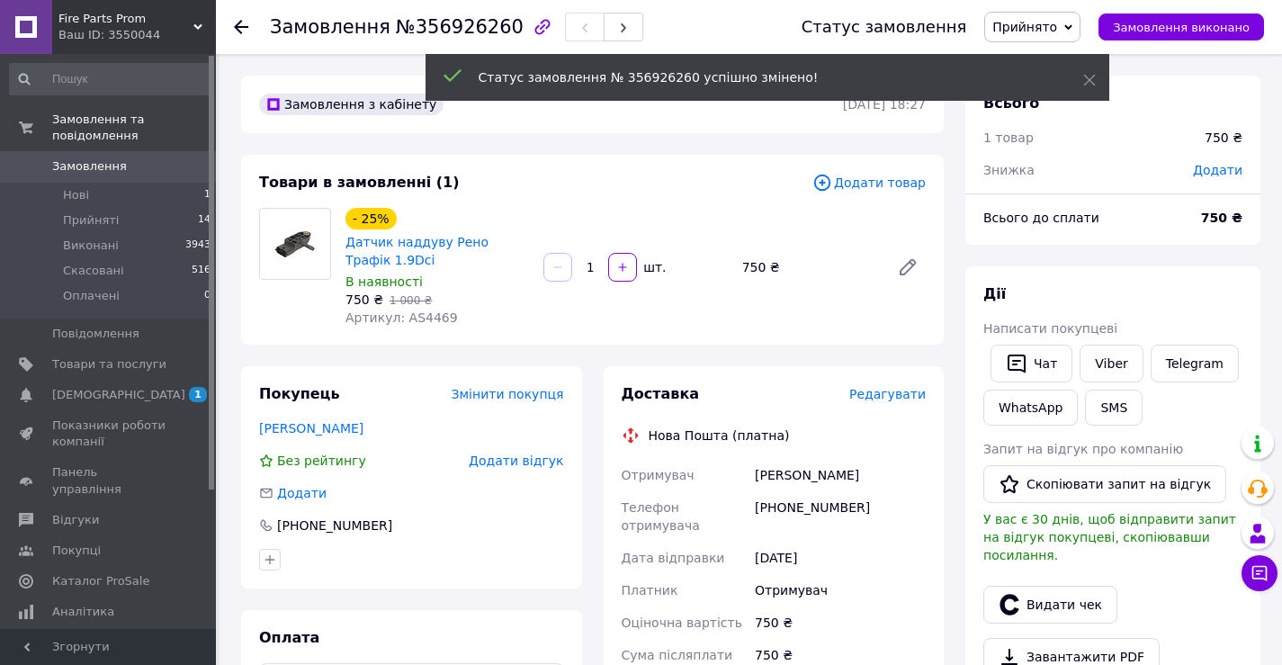
click at [895, 391] on span "Редагувати" at bounding box center [887, 394] width 76 height 14
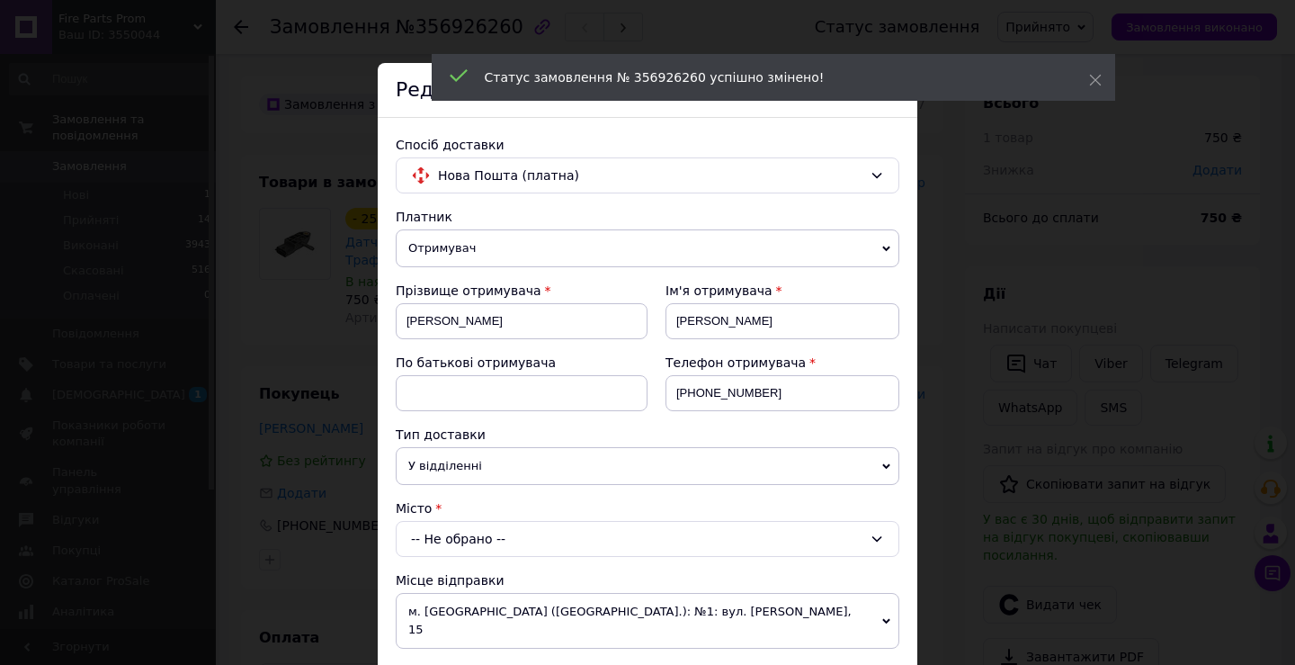
click at [546, 533] on div "-- Не обрано --" at bounding box center [648, 539] width 504 height 36
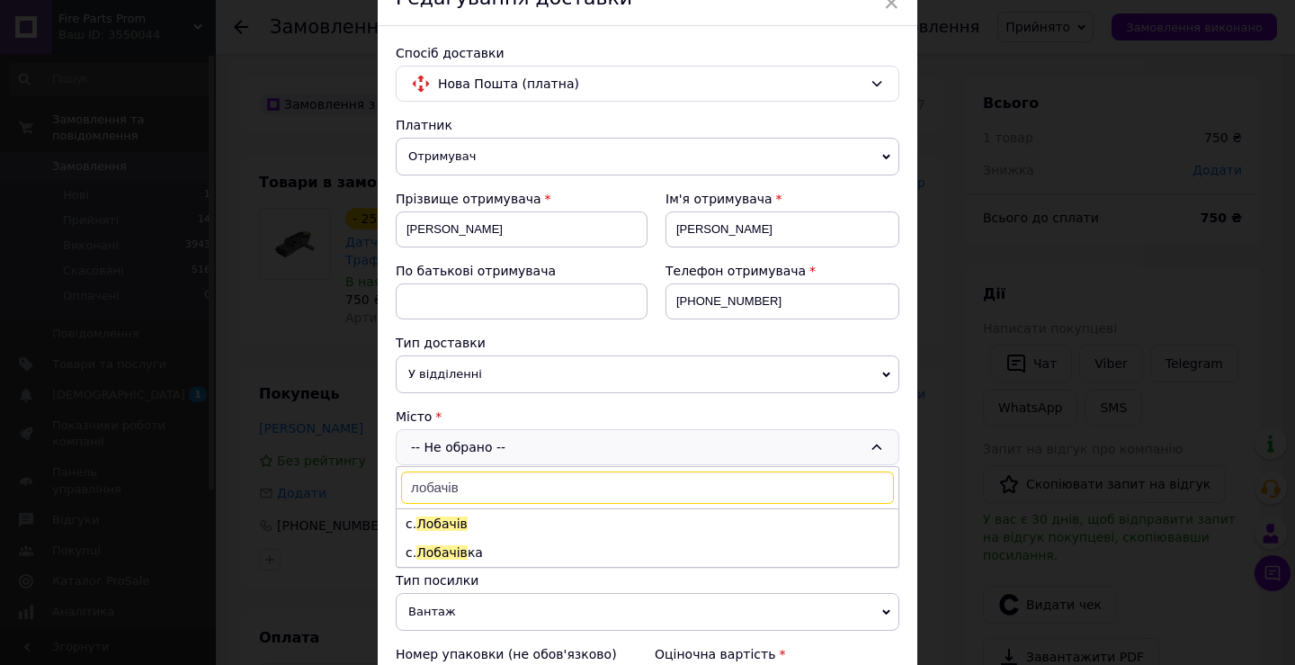
scroll to position [270, 0]
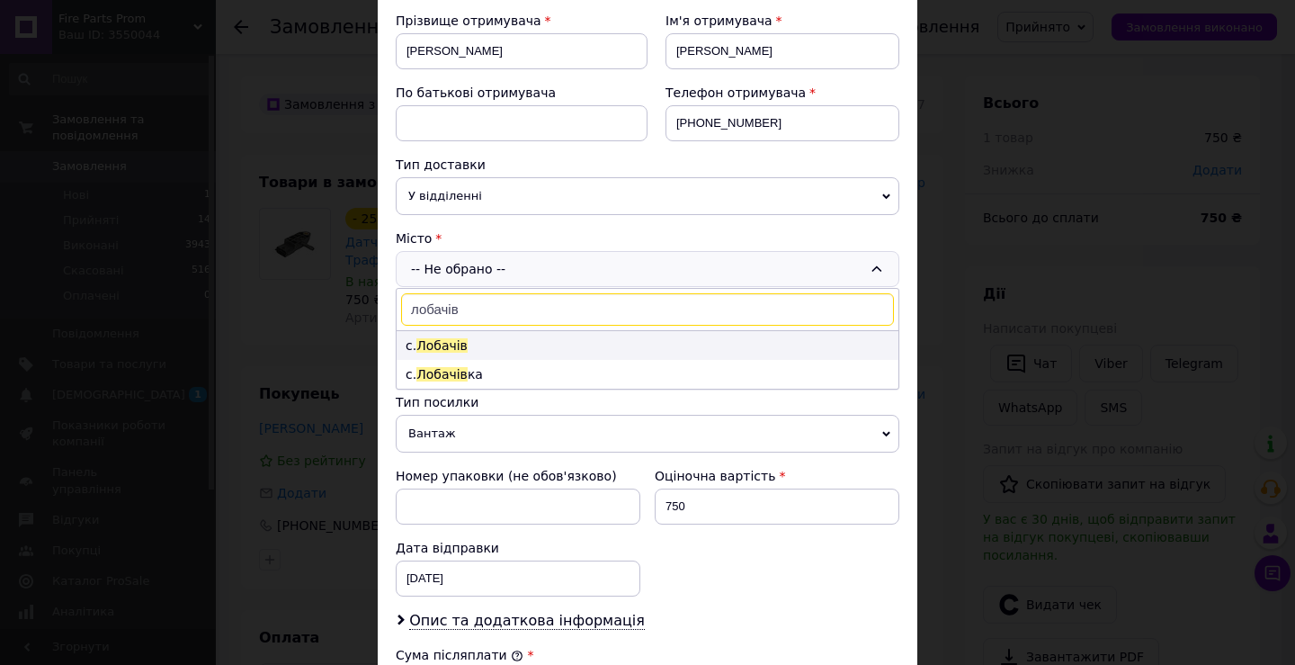
type input "лобачів"
click at [441, 349] on span "Лобачів" at bounding box center [441, 345] width 51 height 14
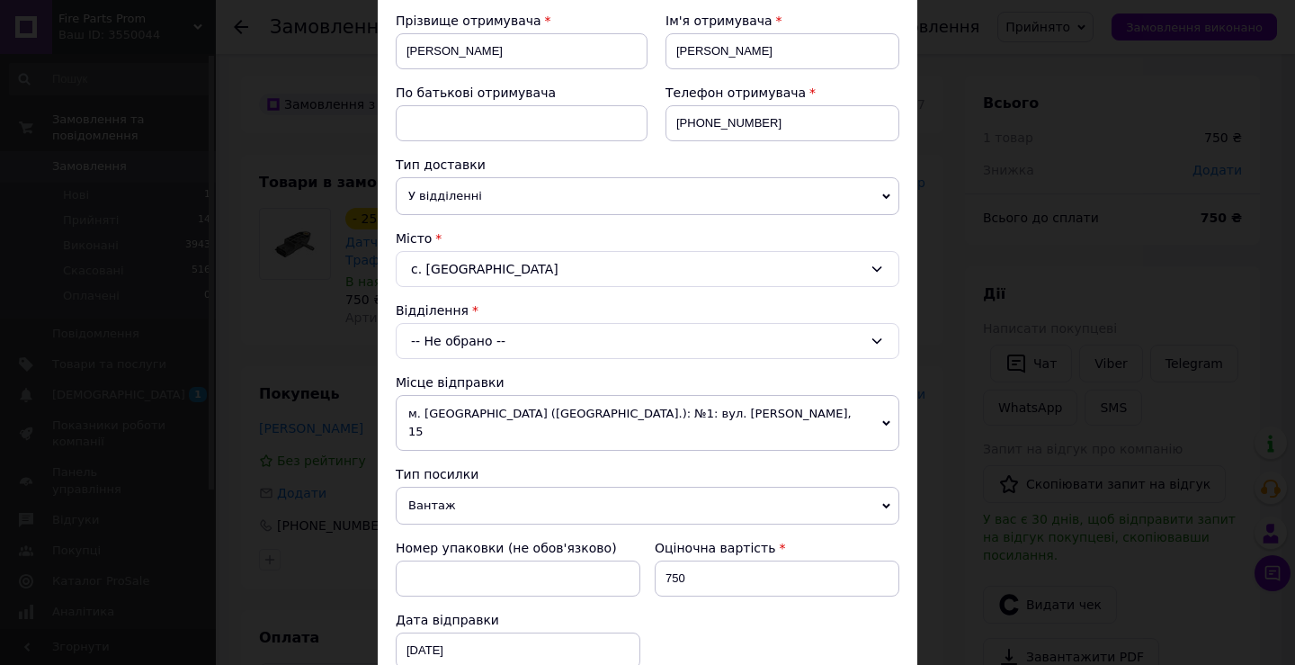
click at [443, 353] on div "-- Не обрано --" at bounding box center [648, 341] width 504 height 36
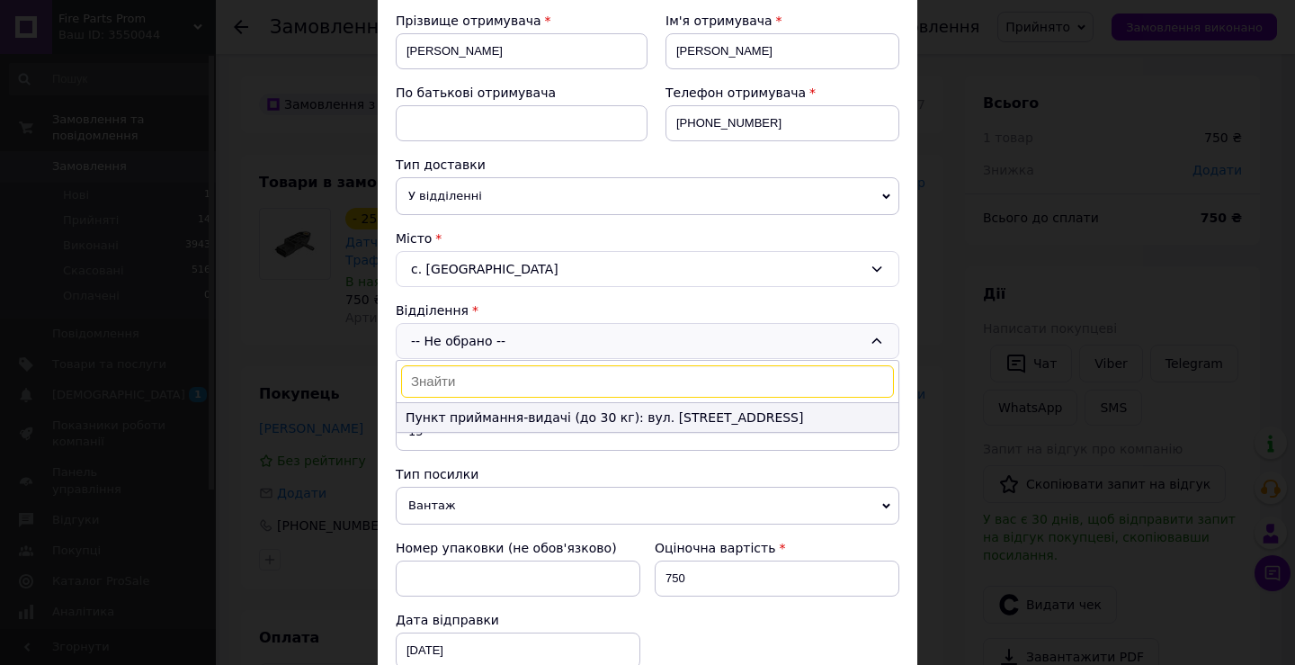
click at [450, 419] on li "Пункт приймання-видачі (до 30 кг): вул. [STREET_ADDRESS]" at bounding box center [648, 417] width 502 height 29
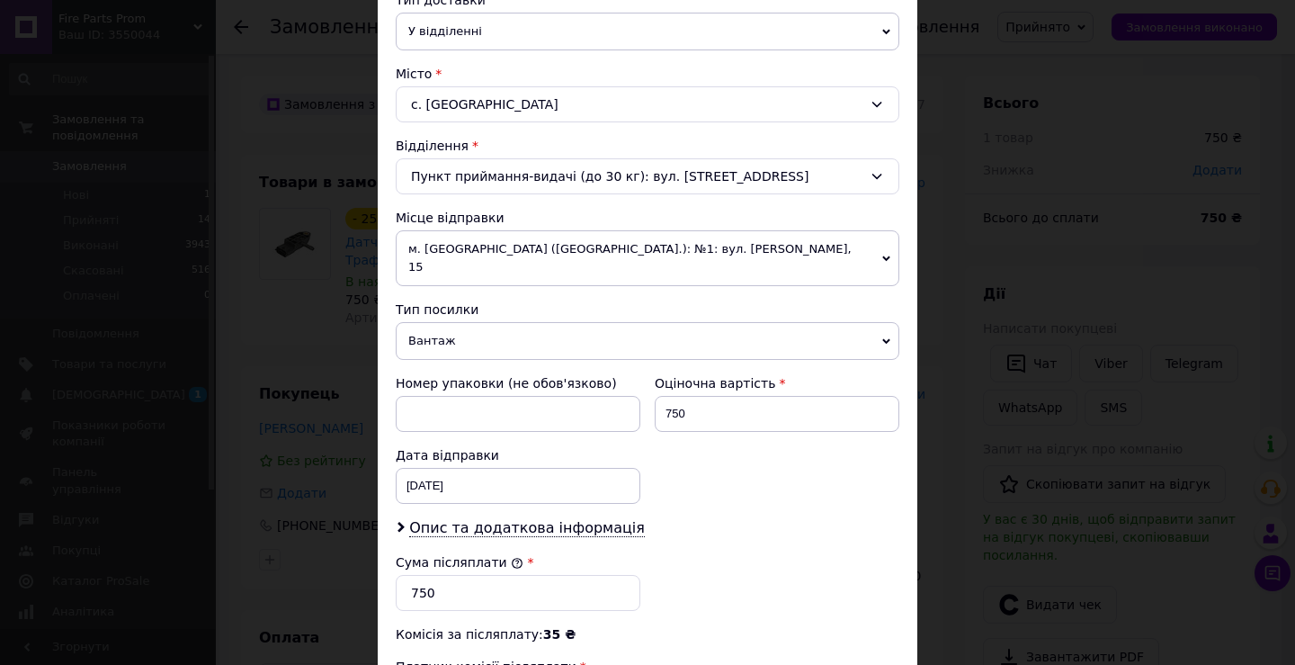
scroll to position [630, 0]
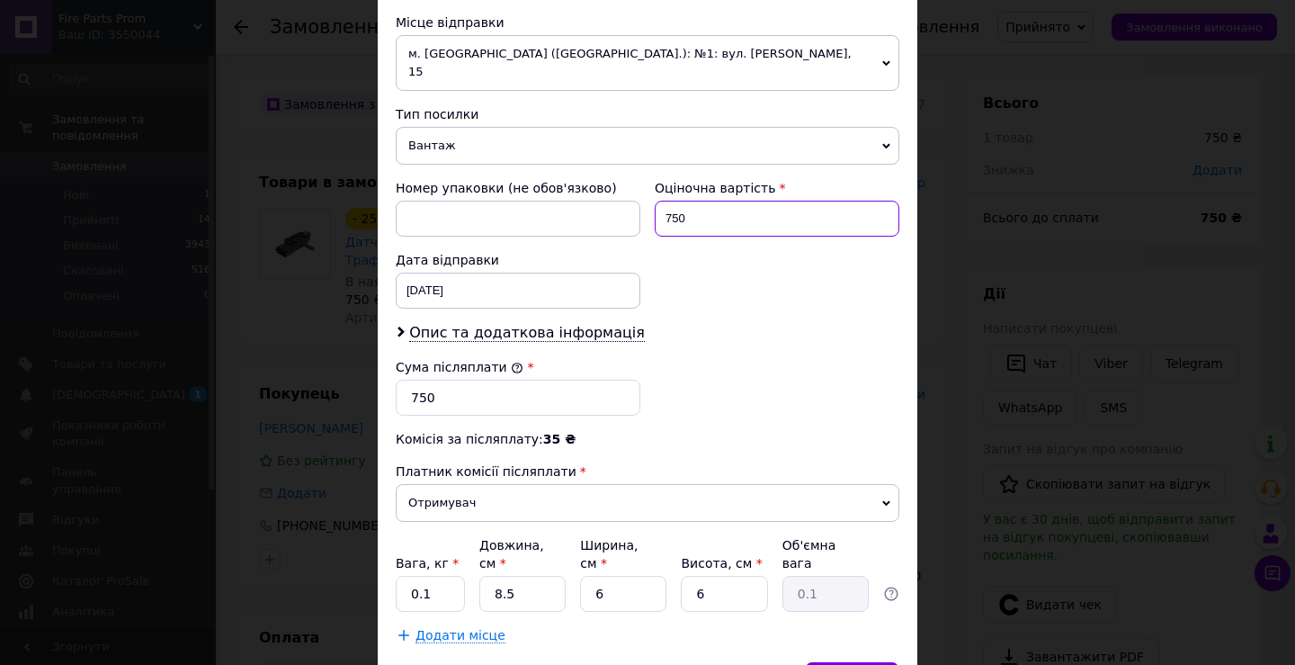
click at [694, 201] on input "750" at bounding box center [777, 219] width 245 height 36
type input "2206"
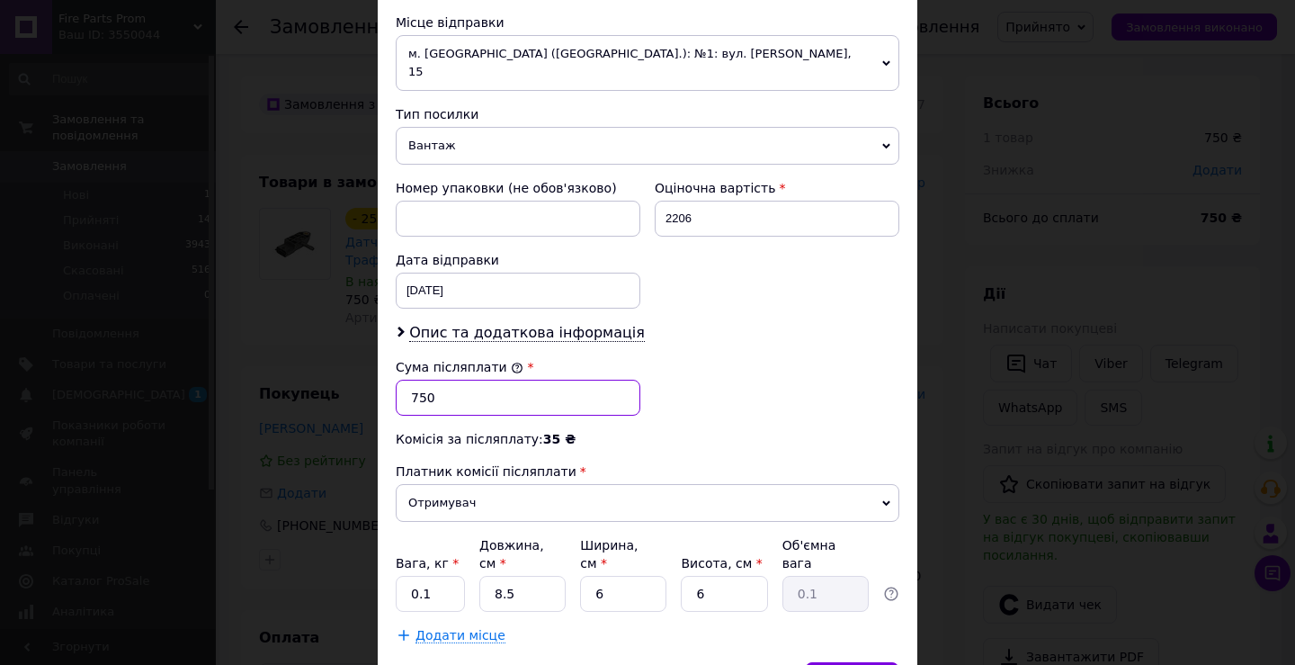
click at [428, 380] on input "750" at bounding box center [518, 398] width 245 height 36
type input "2206"
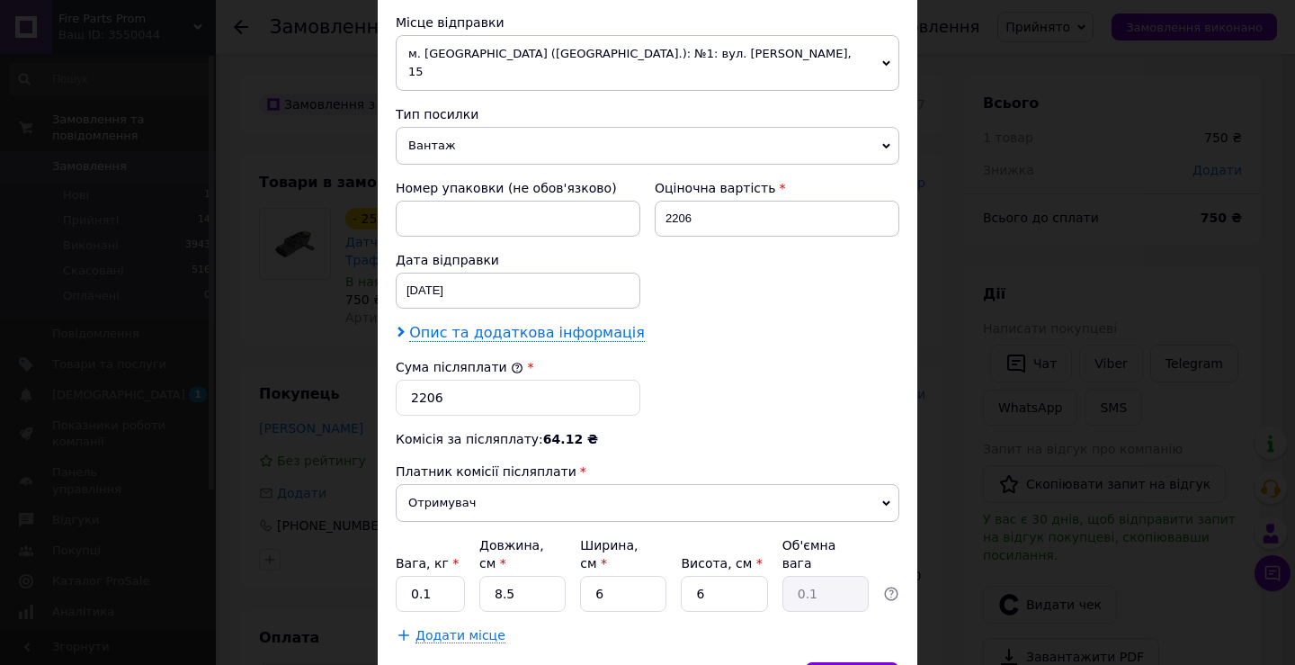
click at [431, 324] on span "Опис та додаткова інформація" at bounding box center [527, 333] width 236 height 18
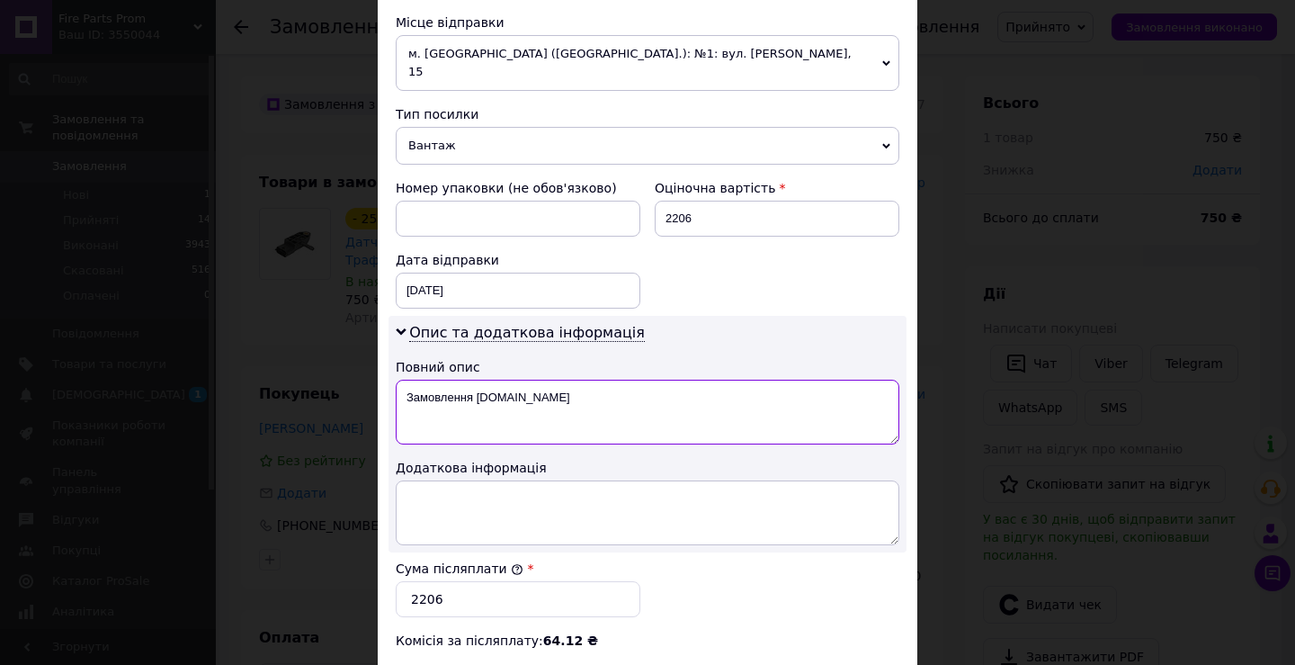
drag, startPoint x: 418, startPoint y: 379, endPoint x: 709, endPoint y: 380, distance: 290.5
click at [709, 380] on textarea "Замовлення [DOMAIN_NAME]" at bounding box center [648, 412] width 504 height 65
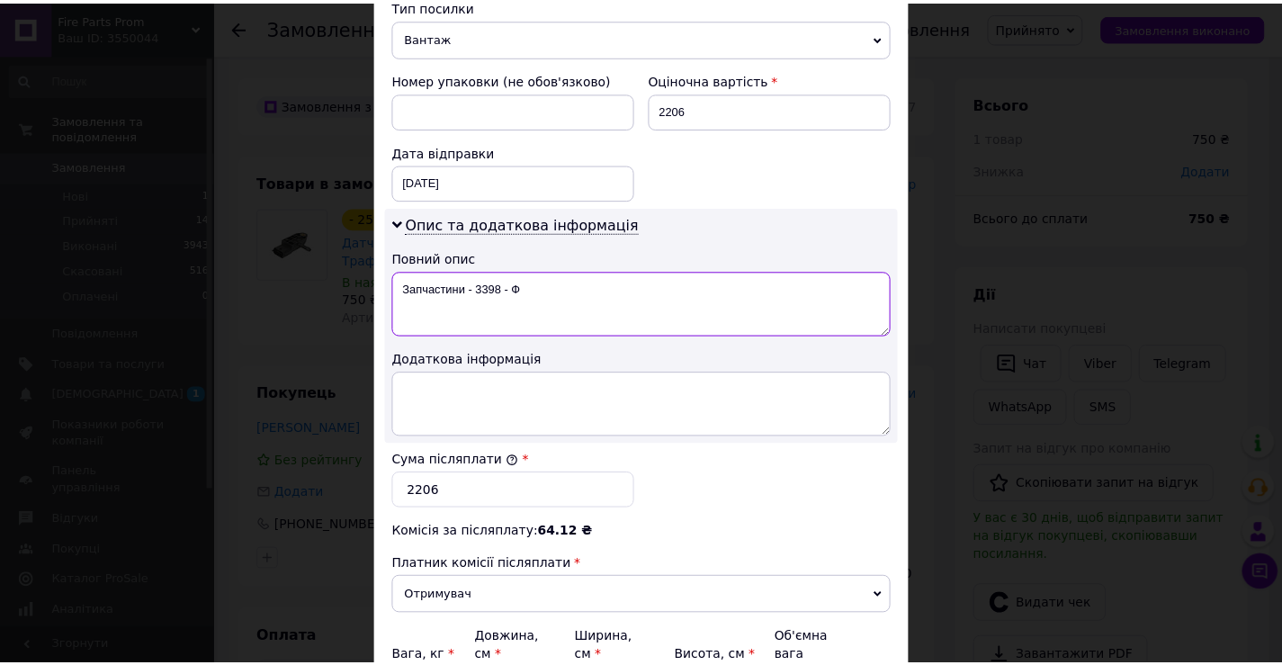
scroll to position [909, 0]
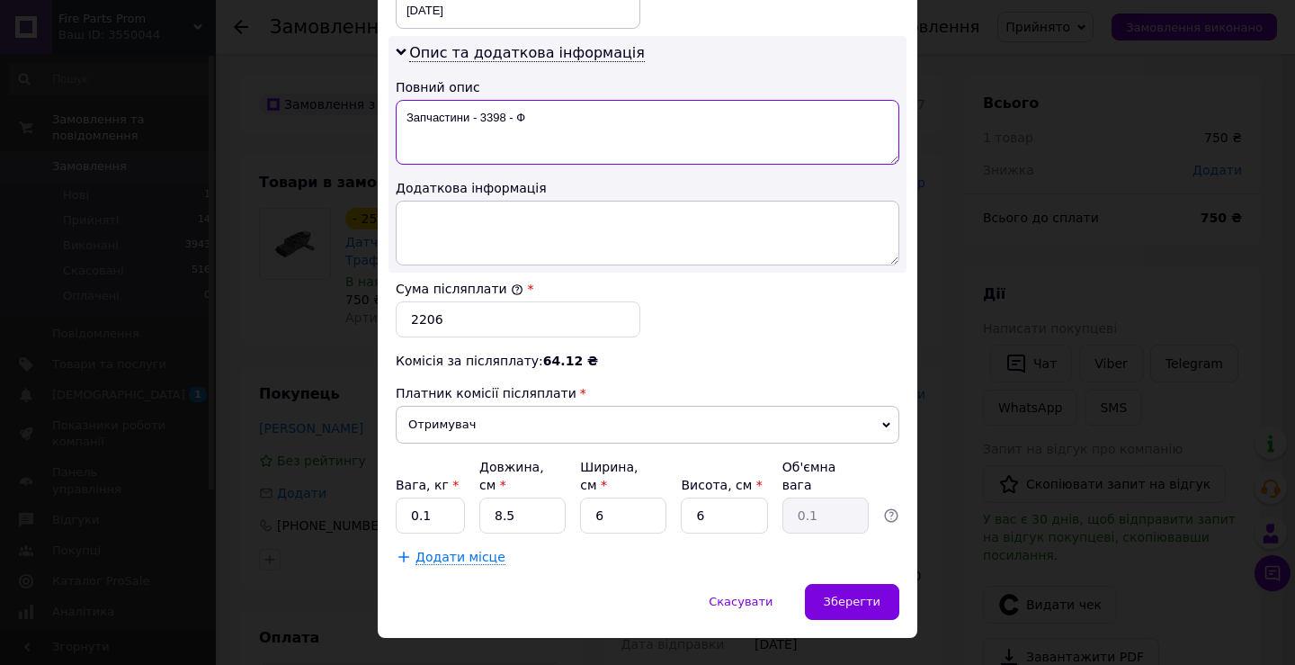
type textarea "Запчастини - 3398 - Ф"
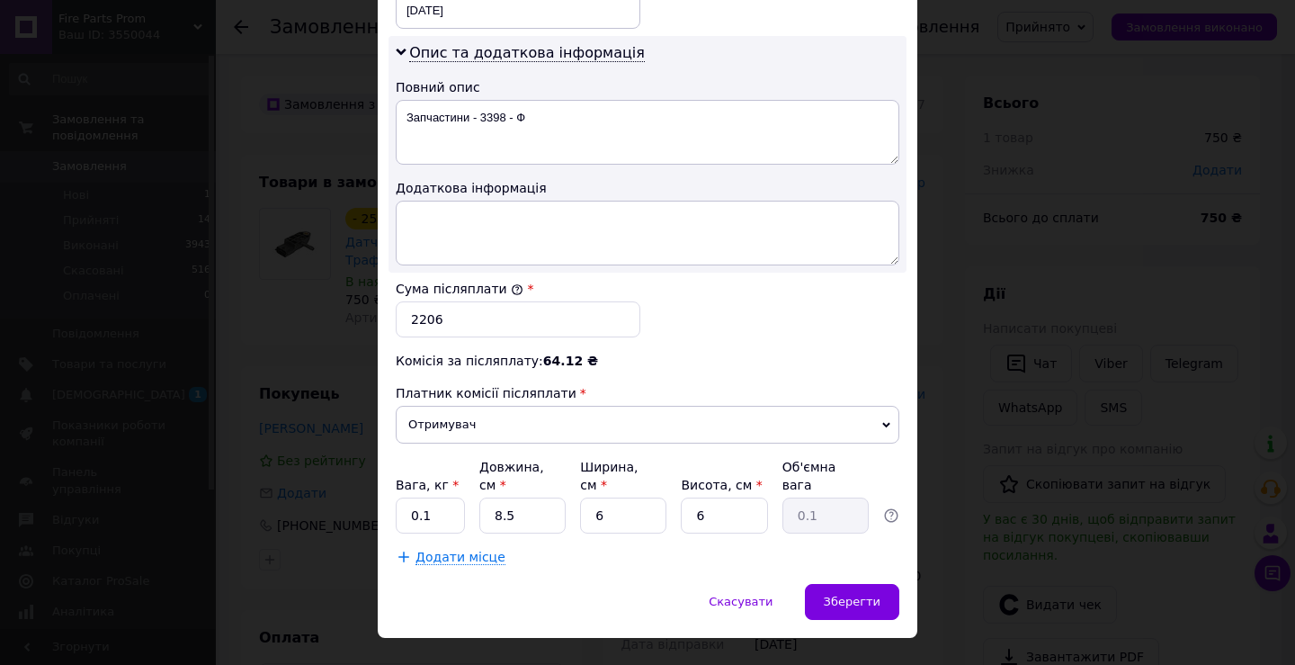
click at [435, 476] on div "Вага, кг *" at bounding box center [430, 485] width 69 height 18
click at [435, 497] on input "0.1" at bounding box center [430, 515] width 69 height 36
type input "0.22"
type input "16"
type input "0.14"
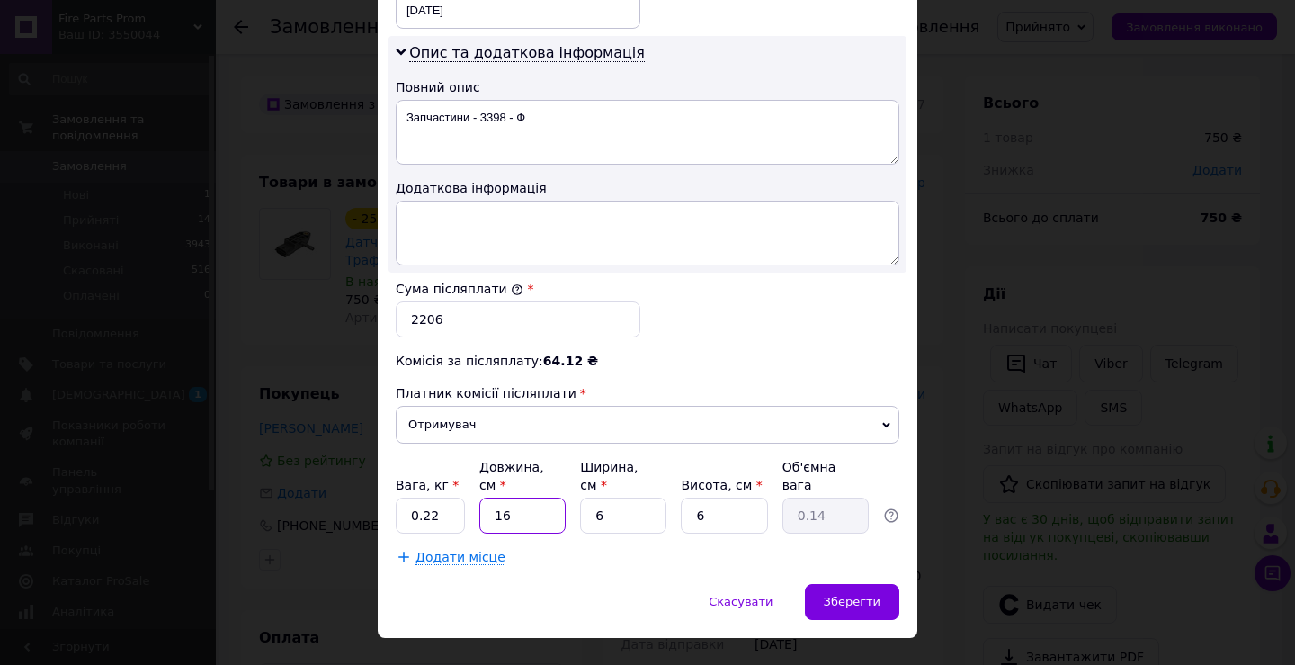
type input "16"
type input "1"
type input "0.1"
type input "10"
type input "0.24"
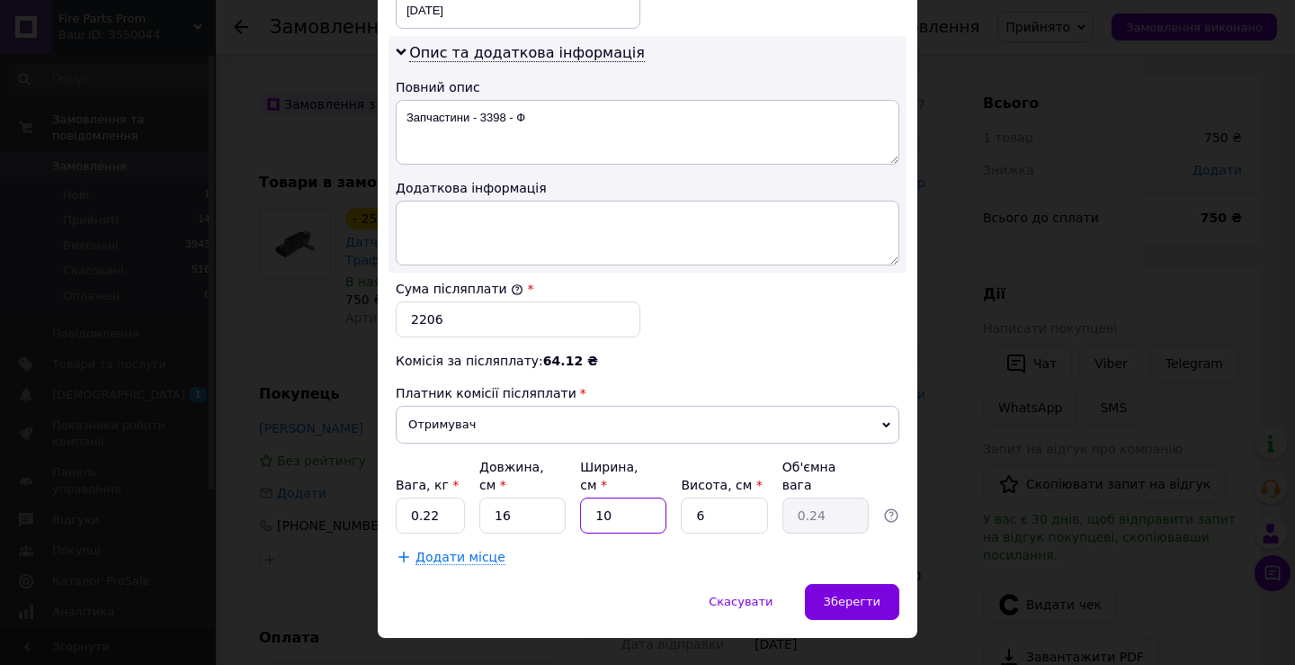
type input "10"
type input "8"
type input "0.32"
type input "8"
click at [838, 584] on div "Зберегти" at bounding box center [852, 602] width 94 height 36
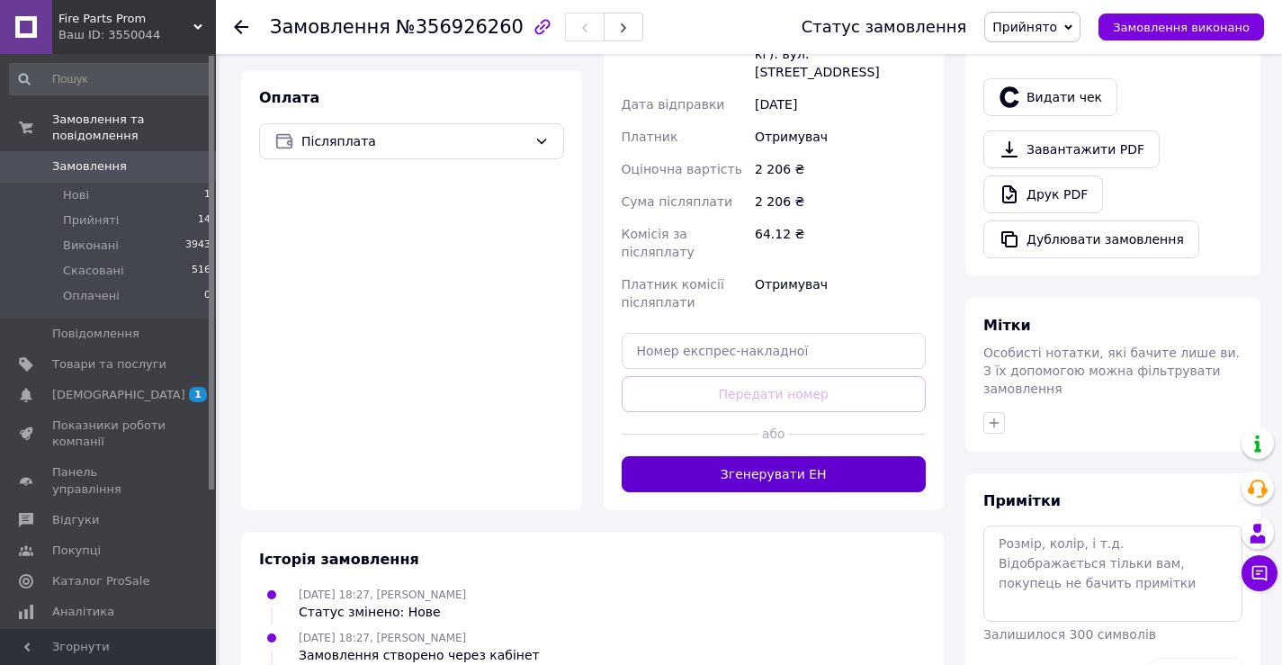
click at [801, 456] on button "Згенерувати ЕН" at bounding box center [774, 474] width 305 height 36
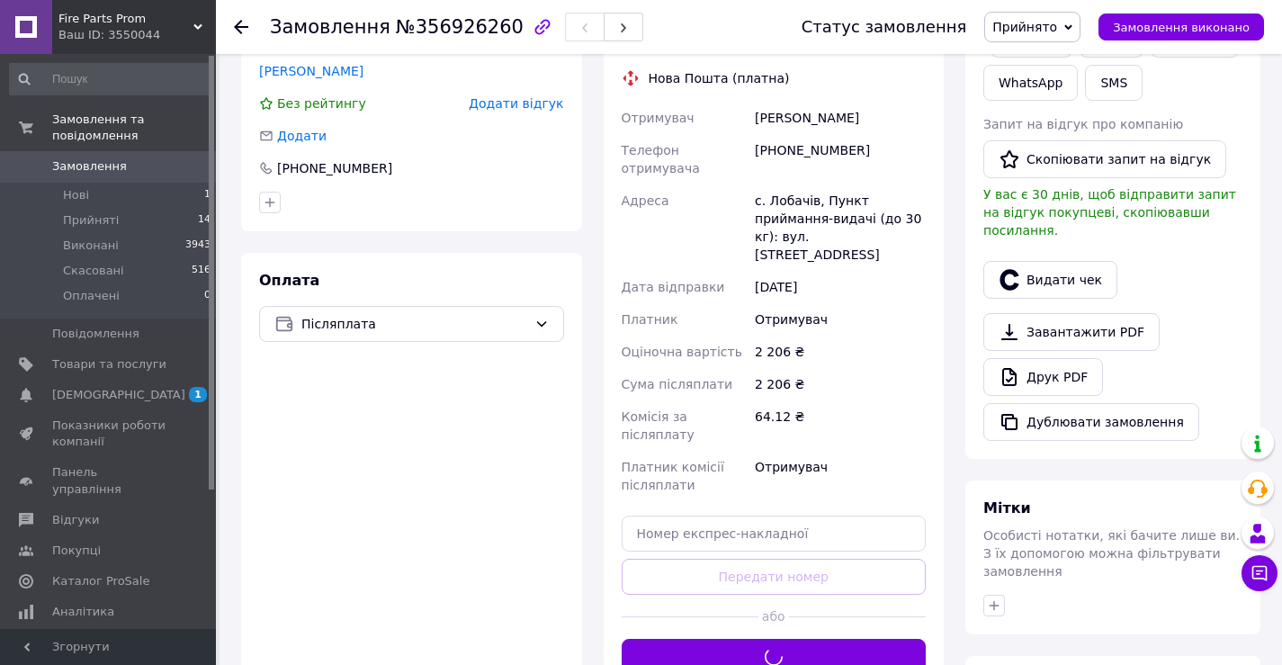
scroll to position [270, 0]
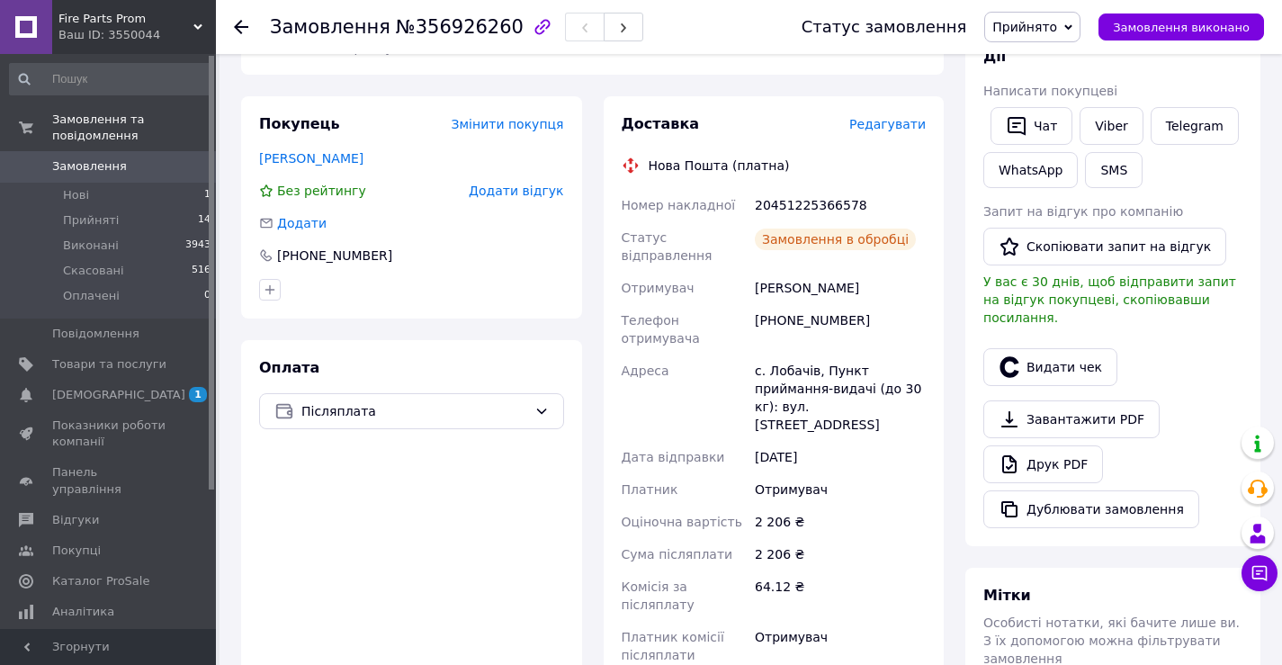
click at [786, 204] on div "20451225366578" at bounding box center [840, 205] width 178 height 32
copy div "20451225366578"
click at [153, 158] on span "Замовлення" at bounding box center [109, 166] width 114 height 16
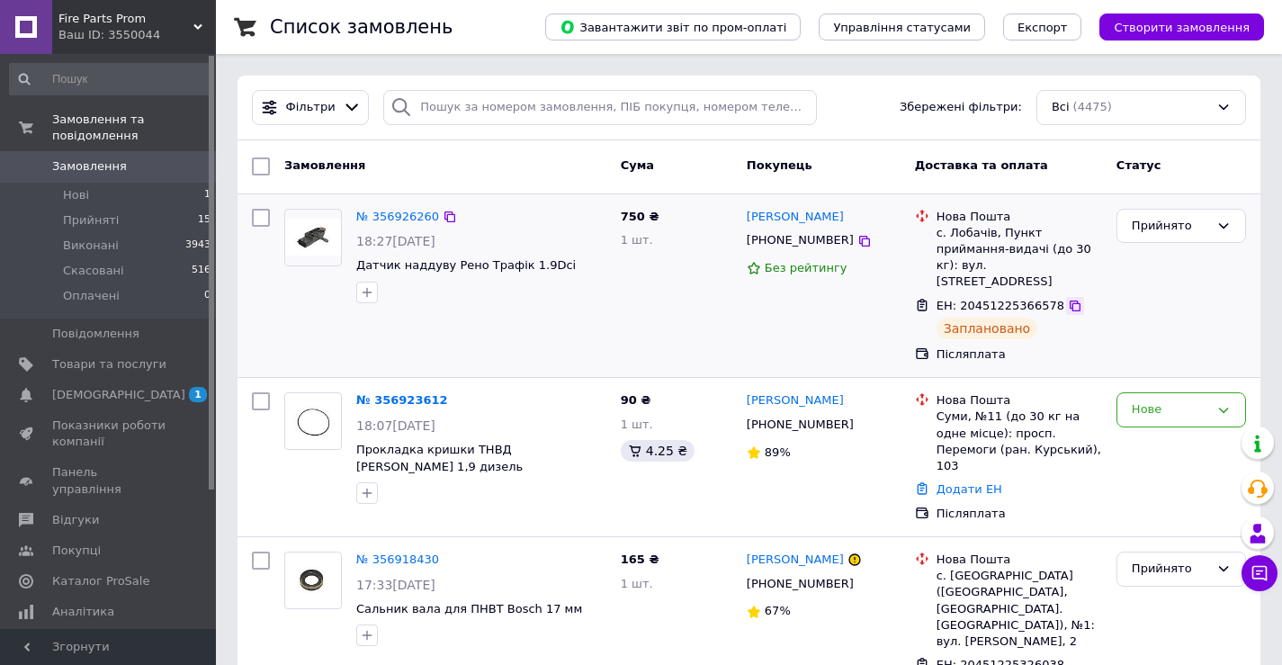
click at [1068, 299] on icon at bounding box center [1075, 306] width 14 height 14
